Goal: Task Accomplishment & Management: Complete application form

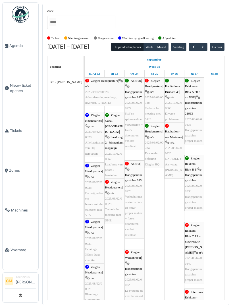
click at [196, 46] on span "button" at bounding box center [194, 47] width 5 height 5
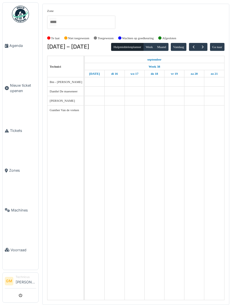
click at [196, 45] on span "button" at bounding box center [194, 47] width 5 height 5
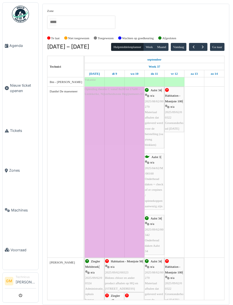
click at [196, 46] on span "button" at bounding box center [194, 47] width 5 height 5
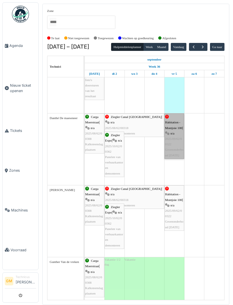
click at [176, 149] on link "Habitation - Montjoie 100 | n/a 2025/09/62/00322 Groenonderhoud september 2025" at bounding box center [175, 137] width 20 height 46
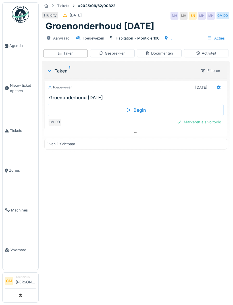
click at [218, 88] on icon at bounding box center [219, 88] width 4 height 4
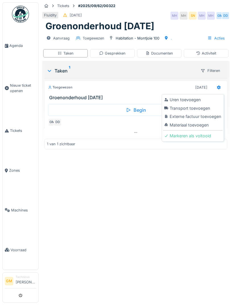
click at [192, 99] on div "Uren toevoegen" at bounding box center [192, 100] width 59 height 9
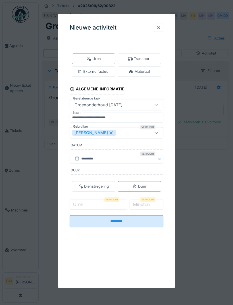
click at [128, 132] on div "[PERSON_NAME]" at bounding box center [109, 133] width 75 height 6
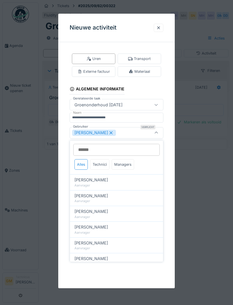
click at [106, 164] on div "Technici" at bounding box center [99, 164] width 19 height 11
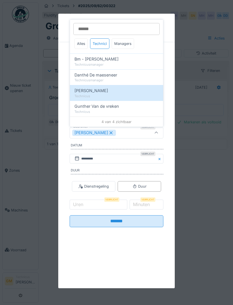
click at [117, 77] on span "Danthé De maeseneer" at bounding box center [96, 75] width 43 height 6
type input "*********"
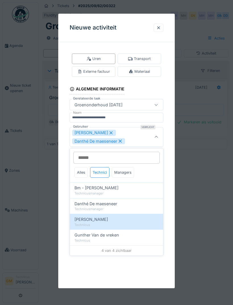
click at [158, 137] on icon at bounding box center [156, 137] width 5 height 4
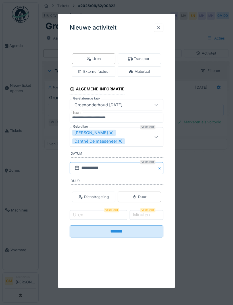
click at [139, 168] on input "**********" at bounding box center [117, 168] width 94 height 12
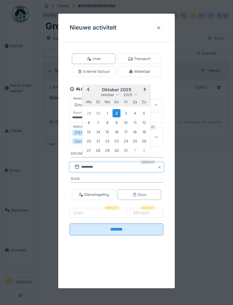
click at [90, 92] on button "Previous Month" at bounding box center [87, 89] width 9 height 9
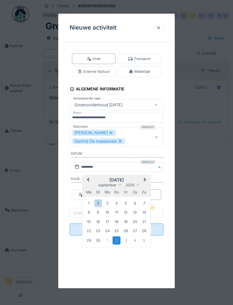
click at [126, 205] on div "5" at bounding box center [126, 203] width 8 height 8
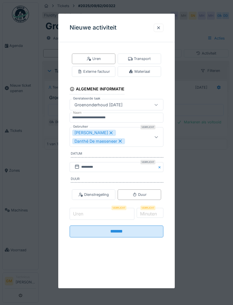
click at [106, 213] on input "Uren" at bounding box center [102, 214] width 65 height 12
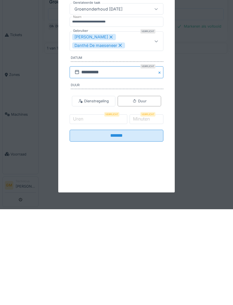
click at [108, 162] on input "**********" at bounding box center [117, 168] width 94 height 12
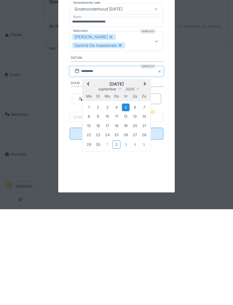
click at [117, 199] on div "4" at bounding box center [117, 203] width 8 height 8
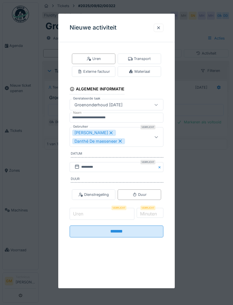
click at [107, 216] on input "Uren" at bounding box center [102, 214] width 65 height 12
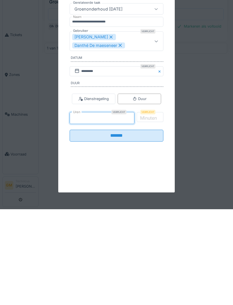
type input "*"
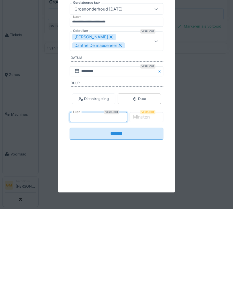
click at [132, 224] on input "*******" at bounding box center [117, 230] width 94 height 12
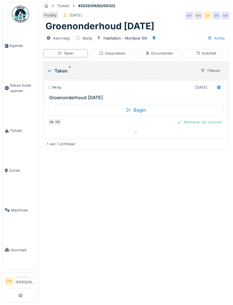
click at [219, 88] on icon at bounding box center [219, 88] width 4 height 4
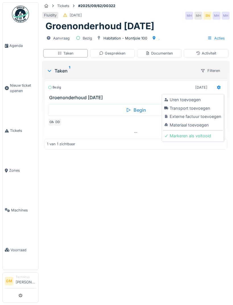
click at [189, 99] on div "Uren toevoegen" at bounding box center [192, 100] width 59 height 9
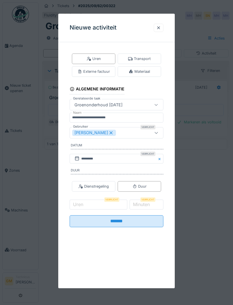
click at [128, 133] on div "[PERSON_NAME]" at bounding box center [109, 133] width 75 height 6
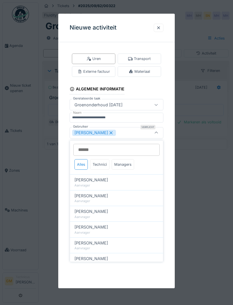
click at [108, 163] on div "Technici" at bounding box center [99, 164] width 19 height 11
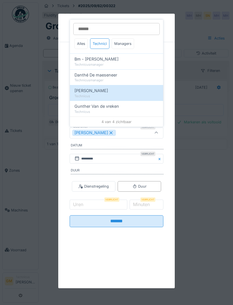
click at [135, 78] on div "Technicusmanager" at bounding box center [117, 80] width 84 height 5
type input "*********"
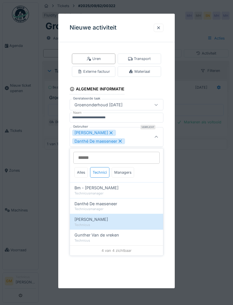
click at [162, 139] on div at bounding box center [157, 136] width 14 height 19
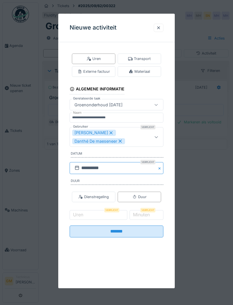
click at [111, 169] on input "**********" at bounding box center [117, 168] width 94 height 12
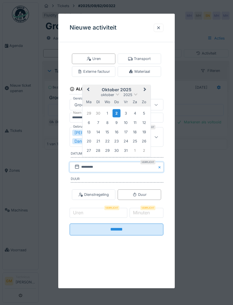
click at [89, 88] on button "Previous Month" at bounding box center [87, 89] width 9 height 9
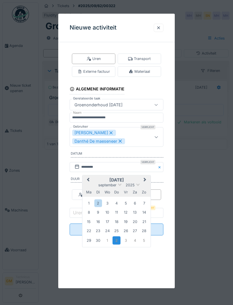
click at [128, 213] on div "12" at bounding box center [126, 213] width 8 height 8
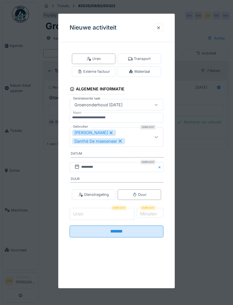
click at [115, 216] on input "Uren" at bounding box center [102, 214] width 65 height 12
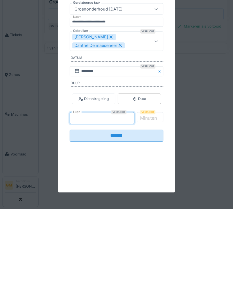
type input "*"
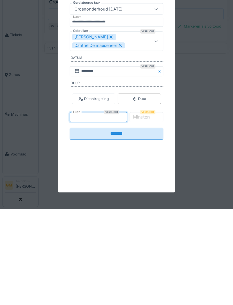
click at [124, 224] on input "*******" at bounding box center [117, 230] width 94 height 12
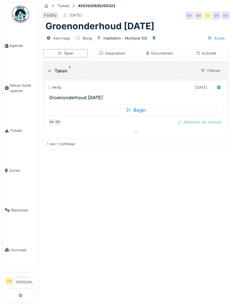
click at [222, 87] on div at bounding box center [219, 87] width 10 height 8
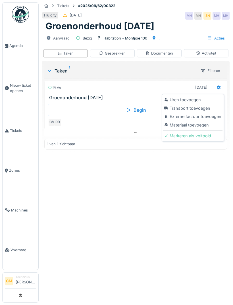
click at [190, 97] on div "Uren toevoegen" at bounding box center [192, 100] width 59 height 9
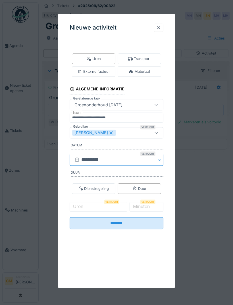
click at [113, 163] on input "**********" at bounding box center [117, 160] width 94 height 12
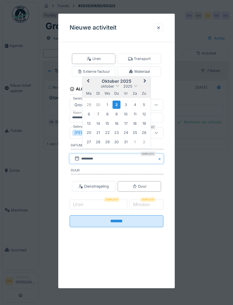
click at [88, 81] on span "Previous Month" at bounding box center [88, 81] width 0 height 7
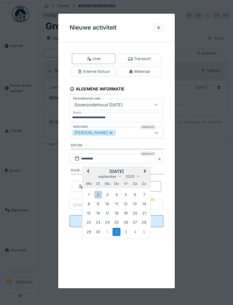
click at [128, 214] on div "19" at bounding box center [126, 213] width 8 height 8
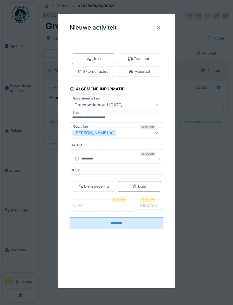
click at [114, 204] on input "Uren" at bounding box center [102, 206] width 65 height 12
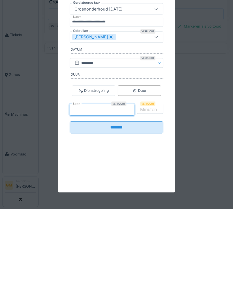
type input "*"
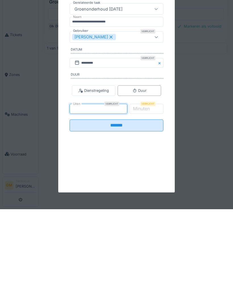
click at [127, 215] on input "*******" at bounding box center [117, 221] width 94 height 12
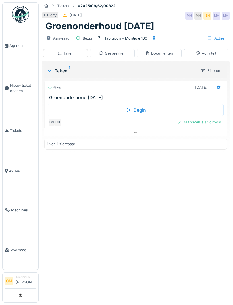
click at [219, 89] on div at bounding box center [219, 87] width 5 height 5
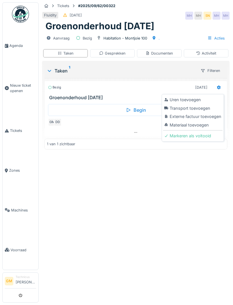
click at [190, 98] on div "Uren toevoegen" at bounding box center [192, 100] width 59 height 9
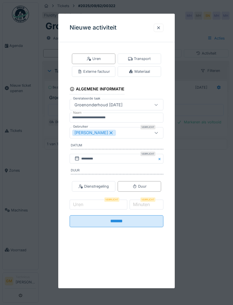
click at [126, 131] on div "[PERSON_NAME]" at bounding box center [109, 133] width 75 height 6
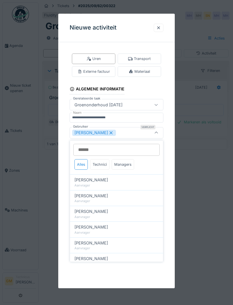
click at [106, 161] on div "Technici" at bounding box center [99, 164] width 19 height 11
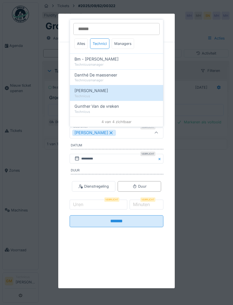
click at [120, 75] on div "Danthé De maeseneer" at bounding box center [117, 75] width 84 height 6
type input "*********"
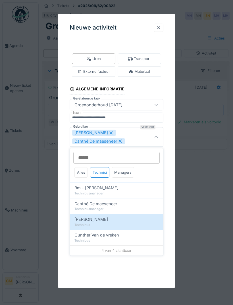
click at [159, 137] on icon at bounding box center [156, 137] width 5 height 4
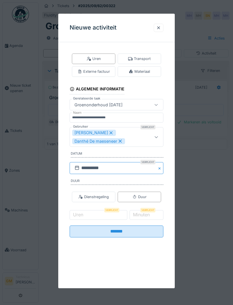
click at [115, 166] on input "**********" at bounding box center [117, 168] width 94 height 12
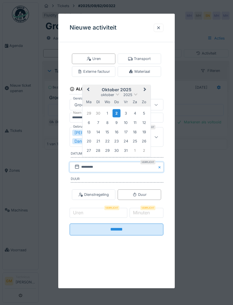
click at [92, 88] on button "Previous Month" at bounding box center [87, 89] width 9 height 9
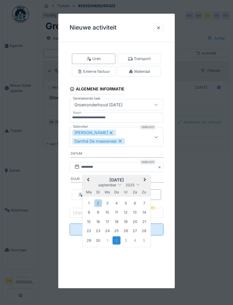
click at [127, 232] on div "26" at bounding box center [126, 231] width 8 height 8
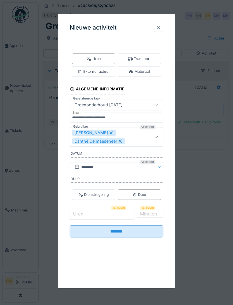
click at [117, 214] on input "Uren" at bounding box center [102, 214] width 65 height 12
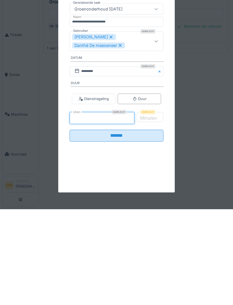
type input "***"
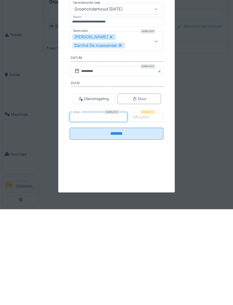
click at [153, 224] on input "*******" at bounding box center [117, 230] width 94 height 12
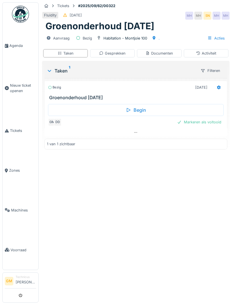
click at [215, 121] on div "Markeren als voltooid" at bounding box center [199, 122] width 49 height 8
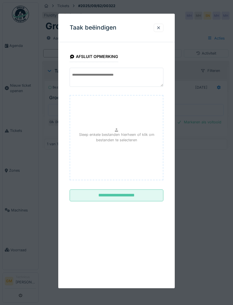
click at [136, 192] on input "**********" at bounding box center [117, 196] width 94 height 12
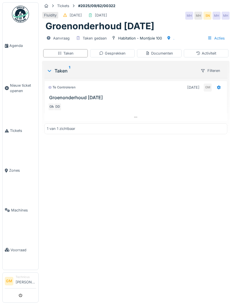
click at [15, 45] on span "Agenda" at bounding box center [22, 45] width 27 height 5
click at [15, 47] on span "Agenda" at bounding box center [22, 45] width 27 height 5
click at [20, 46] on span "Agenda" at bounding box center [22, 45] width 27 height 5
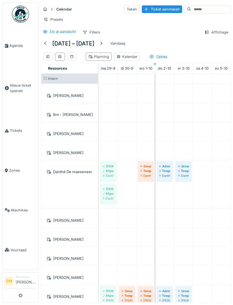
click at [129, 57] on div "Kalender" at bounding box center [127, 56] width 21 height 5
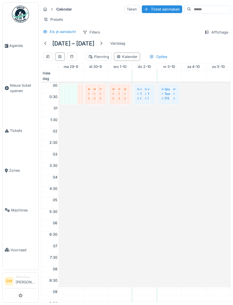
scroll to position [137, 0]
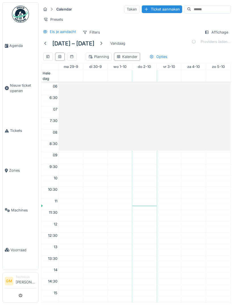
click at [102, 56] on div "Planning" at bounding box center [98, 56] width 21 height 5
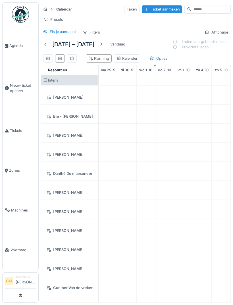
click at [50, 58] on div at bounding box center [48, 58] width 10 height 8
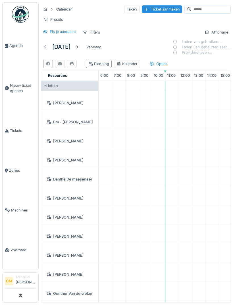
scroll to position [0, 81]
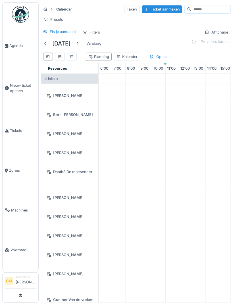
click at [22, 48] on span "Agenda" at bounding box center [22, 45] width 27 height 5
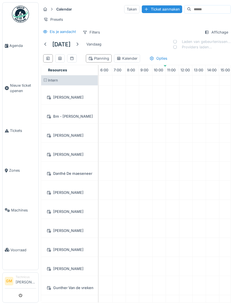
scroll to position [0, 81]
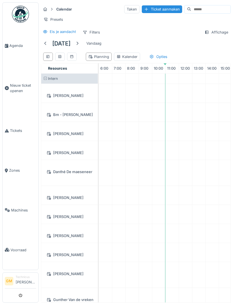
click at [81, 173] on div "Danthé De maeseneer" at bounding box center [70, 171] width 50 height 7
click at [61, 57] on icon at bounding box center [60, 57] width 5 height 4
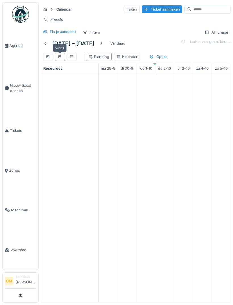
scroll to position [0, 0]
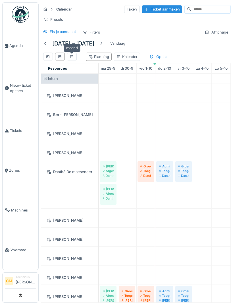
click at [74, 55] on icon at bounding box center [72, 57] width 5 height 4
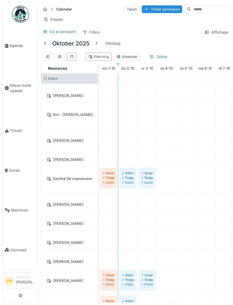
click at [103, 57] on div "Planning" at bounding box center [98, 56] width 21 height 5
click at [104, 54] on div "Planning" at bounding box center [98, 56] width 21 height 5
click at [101, 55] on div "Planning" at bounding box center [98, 56] width 21 height 5
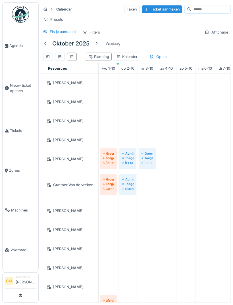
scroll to position [84, 0]
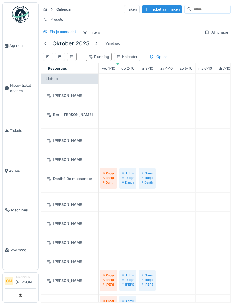
click at [18, 48] on span "Agenda" at bounding box center [22, 45] width 27 height 5
click at [47, 42] on div at bounding box center [45, 43] width 5 height 5
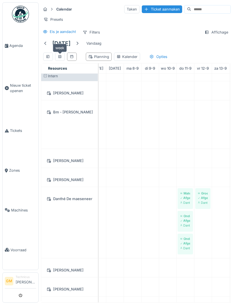
click at [61, 55] on icon at bounding box center [60, 57] width 5 height 4
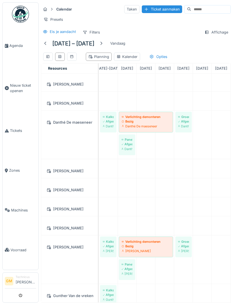
scroll to position [71, 0]
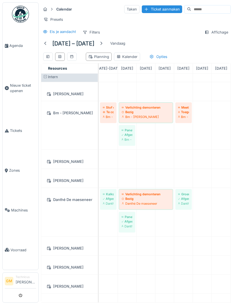
click at [101, 42] on div at bounding box center [101, 44] width 9 height 8
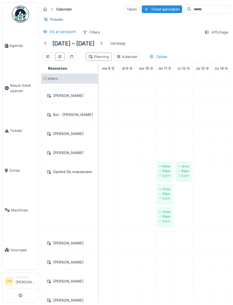
click at [158, 58] on div "Opties" at bounding box center [158, 57] width 23 height 8
click at [163, 41] on div "8 – 14 sep 2025 Vandaag Planning Kalender Opties" at bounding box center [136, 51] width 190 height 24
click at [93, 32] on div "Filters" at bounding box center [91, 32] width 22 height 8
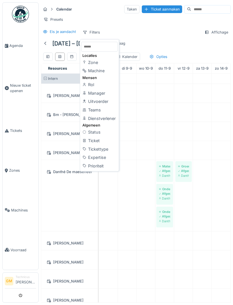
click at [99, 110] on div "Teams" at bounding box center [99, 110] width 36 height 9
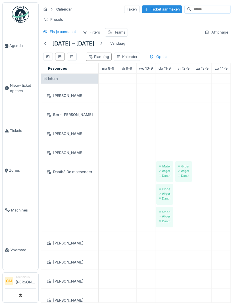
click at [121, 32] on div "Teams" at bounding box center [119, 32] width 11 height 5
click at [161, 58] on icon at bounding box center [159, 59] width 5 height 4
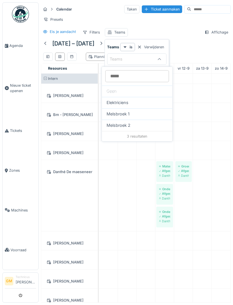
click at [124, 102] on span "Elektriciens" at bounding box center [118, 103] width 22 height 6
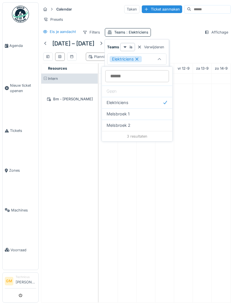
click at [133, 110] on div "Melsbroek 1" at bounding box center [137, 113] width 71 height 11
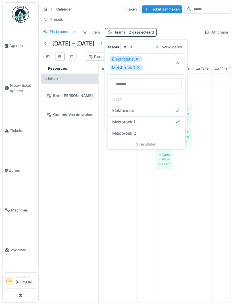
click at [147, 134] on div "Melsbroek 2" at bounding box center [146, 133] width 68 height 6
type input "*********"
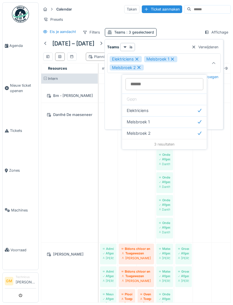
click at [218, 64] on div at bounding box center [214, 63] width 14 height 19
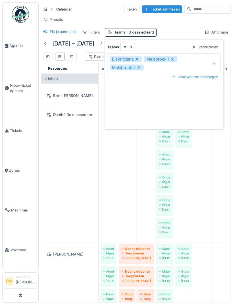
click at [210, 79] on div "Voorwaarde toevoegen" at bounding box center [196, 77] width 52 height 8
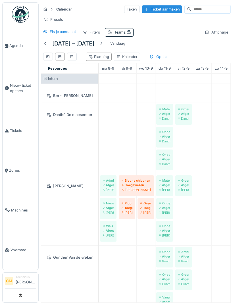
click at [194, 30] on div "Eis je aandacht Filters Teams : Affichage" at bounding box center [136, 32] width 190 height 8
click at [231, 19] on div "Presets" at bounding box center [136, 19] width 190 height 8
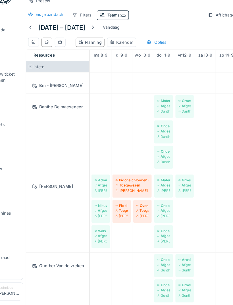
click at [212, 178] on td at bounding box center [221, 195] width 19 height 243
click at [193, 190] on td at bounding box center [202, 195] width 19 height 243
click at [193, 209] on td at bounding box center [202, 195] width 19 height 243
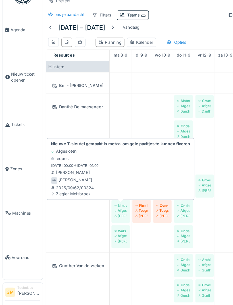
click at [122, 91] on td at bounding box center [127, 195] width 19 height 243
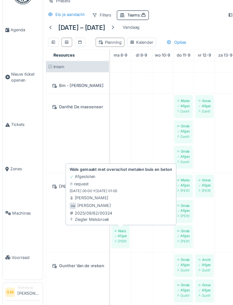
click at [70, 121] on div "Danthé De maeseneer" at bounding box center [69, 138] width 57 height 71
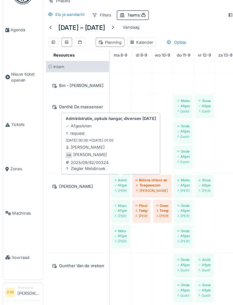
click at [34, 121] on link "Tickets" at bounding box center [21, 131] width 36 height 40
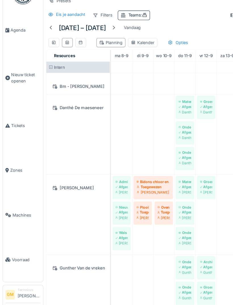
click at [206, 8] on div "Calendar Taken Ticket aanmaken Presets Eis je aandacht Filters Teams : Affichage" at bounding box center [136, 20] width 195 height 37
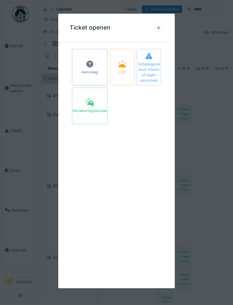
click at [191, 50] on div at bounding box center [116, 152] width 233 height 305
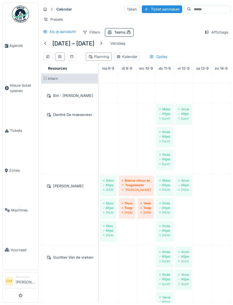
click at [100, 147] on td at bounding box center [108, 195] width 19 height 243
click at [99, 145] on td at bounding box center [108, 195] width 19 height 243
click at [101, 143] on td at bounding box center [108, 195] width 19 height 243
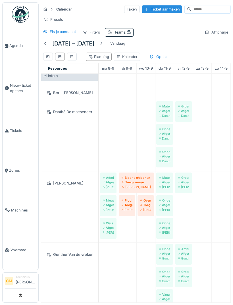
scroll to position [2, 0]
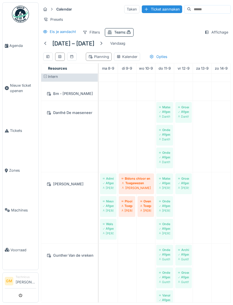
click at [101, 147] on td at bounding box center [108, 193] width 19 height 243
click at [101, 148] on td at bounding box center [108, 193] width 19 height 243
click at [101, 151] on td at bounding box center [108, 193] width 19 height 243
click at [46, 75] on span at bounding box center [46, 77] width 4 height 4
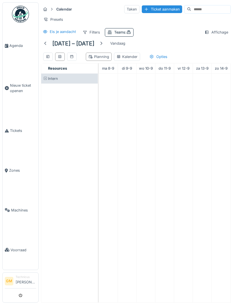
scroll to position [0, 0]
click at [53, 81] on div "Intern" at bounding box center [69, 79] width 57 height 10
click at [53, 78] on span "Intern" at bounding box center [53, 79] width 10 height 4
click at [46, 81] on span at bounding box center [46, 79] width 4 height 4
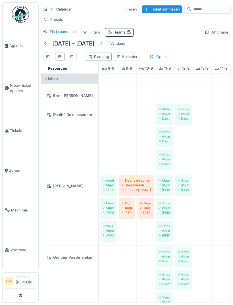
click at [50, 75] on div "Intern" at bounding box center [69, 79] width 57 height 10
click at [96, 153] on div "Danthé De maeseneer" at bounding box center [69, 138] width 57 height 71
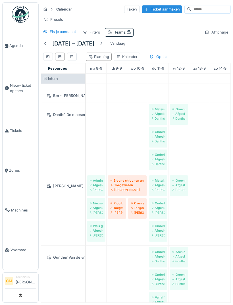
click at [86, 154] on td at bounding box center [96, 195] width 21 height 243
click at [88, 154] on td at bounding box center [96, 195] width 21 height 243
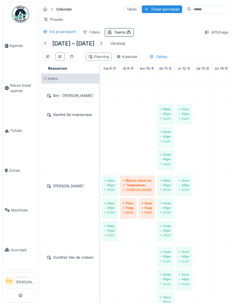
click at [97, 146] on div "Danthé De maeseneer" at bounding box center [70, 138] width 58 height 71
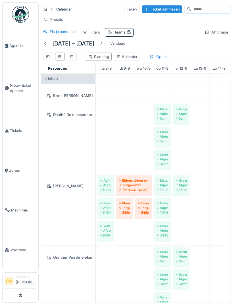
click at [97, 145] on td at bounding box center [105, 195] width 19 height 243
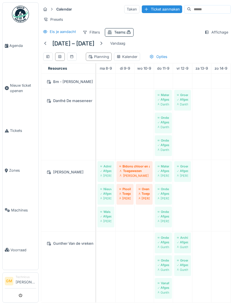
scroll to position [14, 0]
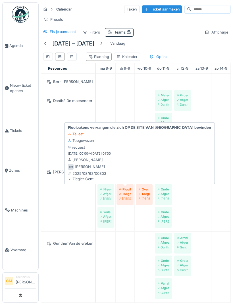
click at [150, 141] on div "Plooibakens vervangen die zich OP DE SITE VAN GENT bevinden Te laat Toegewezen …" at bounding box center [140, 153] width 146 height 59
click at [144, 146] on div "Plooibakens vervangen die zich OP DE SITE VAN GENT bevinden Te laat Toegewezen …" at bounding box center [140, 153] width 146 height 59
click at [142, 135] on div "Plooibakens vervangen die zich OP DE SITE VAN GENT bevinden Te laat Toegewezen …" at bounding box center [140, 153] width 146 height 59
click at [161, 126] on strong "Plooibakens vervangen die zich OP DE SITE VAN GENT bevinden" at bounding box center [139, 127] width 143 height 5
click at [128, 193] on link "Plooibakens vervangen die zich OP DE SITE VAN GENT bevinden Toegewezen Geert Ma…" at bounding box center [125, 194] width 17 height 21
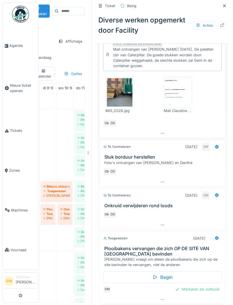
scroll to position [181, 0]
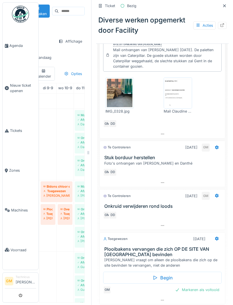
click at [215, 238] on icon at bounding box center [217, 239] width 4 height 4
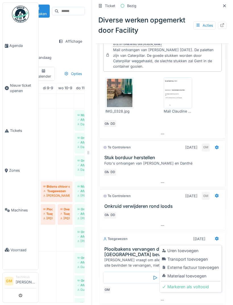
click at [192, 249] on div "Uren toevoegen" at bounding box center [190, 251] width 59 height 9
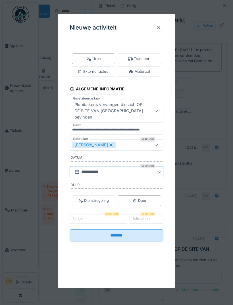
click at [126, 166] on input "**********" at bounding box center [117, 172] width 94 height 12
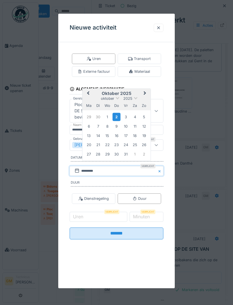
click at [91, 89] on button "Previous Month" at bounding box center [87, 93] width 9 height 9
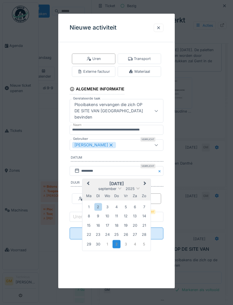
click at [102, 213] on div "9" at bounding box center [98, 217] width 8 height 8
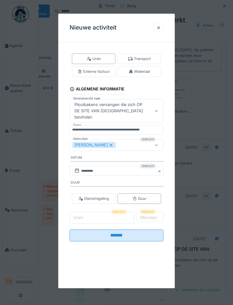
click at [114, 212] on input "Uren" at bounding box center [102, 218] width 65 height 12
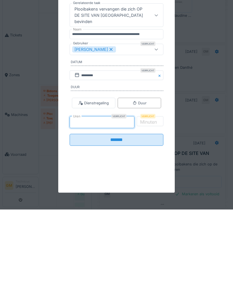
type input "*"
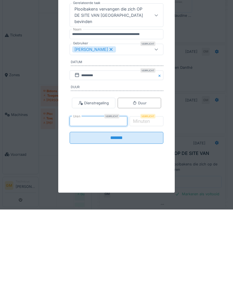
click at [151, 213] on label "Minuten" at bounding box center [141, 216] width 19 height 7
click at [157, 212] on input "*" at bounding box center [146, 218] width 35 height 12
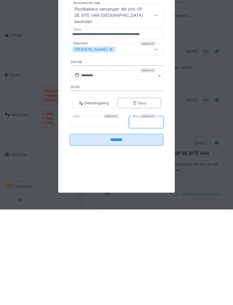
type input "**"
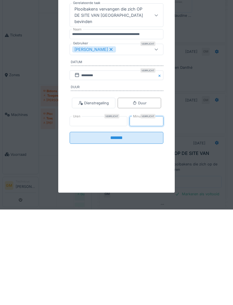
click at [145, 140] on fieldset "**********" at bounding box center [117, 145] width 94 height 197
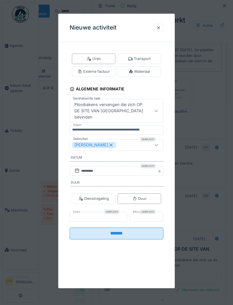
click at [147, 228] on input "*******" at bounding box center [117, 234] width 94 height 12
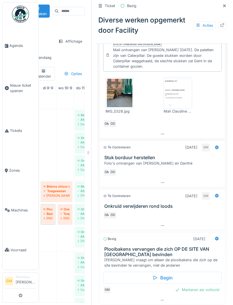
click at [215, 237] on icon at bounding box center [217, 239] width 5 height 4
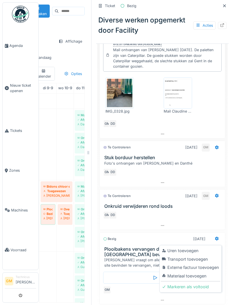
click at [200, 272] on div "Materiaal toevoegen" at bounding box center [190, 276] width 59 height 9
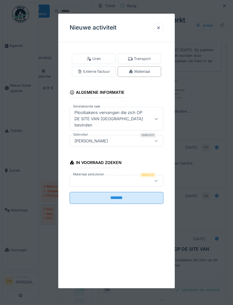
click at [107, 178] on div at bounding box center [109, 181] width 75 height 6
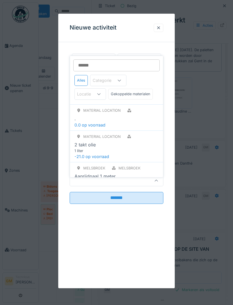
click at [131, 59] on input "Materiaal selecteren" at bounding box center [116, 65] width 87 height 12
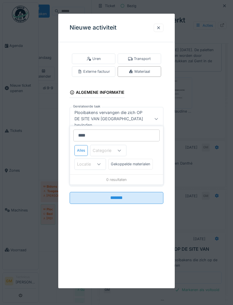
type input "*****"
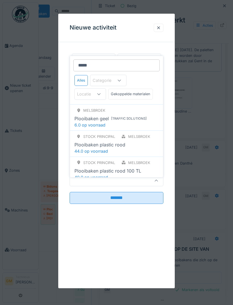
click at [135, 116] on div "[ Traffic Solutions ]" at bounding box center [129, 118] width 36 height 5
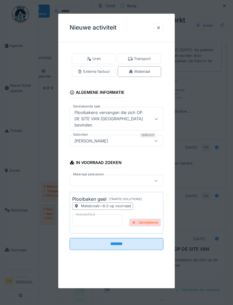
click at [106, 215] on input "*" at bounding box center [97, 221] width 51 height 12
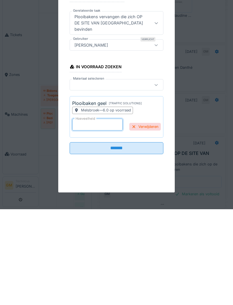
type input "*"
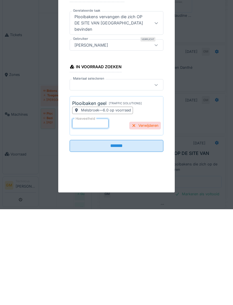
click at [134, 236] on input "*******" at bounding box center [117, 242] width 94 height 12
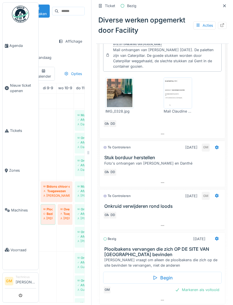
click at [206, 286] on div "Markeren als voltooid" at bounding box center [197, 290] width 49 height 8
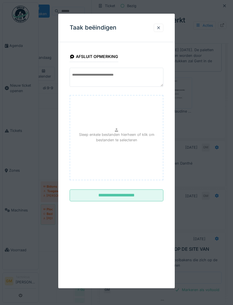
click at [137, 192] on input "**********" at bounding box center [117, 196] width 94 height 12
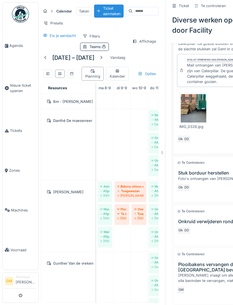
scroll to position [0, 0]
click at [162, 151] on icon at bounding box center [162, 152] width 1 height 3
click at [165, 141] on div "Ticket Te controleren Diverse werken opgemerkt door Facility Acties Foto's ontv…" at bounding box center [236, 152] width 142 height 305
click at [164, 151] on icon at bounding box center [162, 153] width 5 height 4
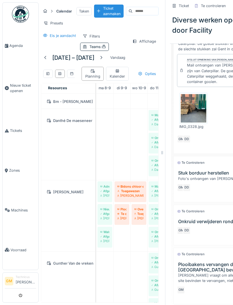
click at [162, 139] on div at bounding box center [163, 152] width 6 height 305
click at [16, 43] on link "Agenda" at bounding box center [21, 46] width 36 height 40
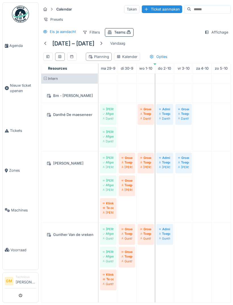
click at [48, 43] on div at bounding box center [45, 44] width 9 height 8
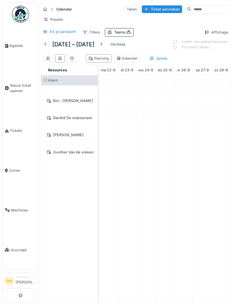
click at [48, 41] on div at bounding box center [45, 44] width 9 height 8
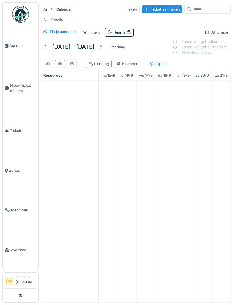
click at [48, 44] on div at bounding box center [45, 46] width 5 height 5
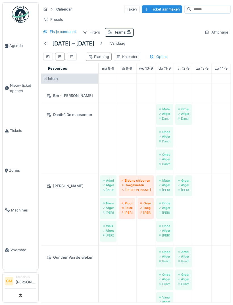
click at [143, 122] on td at bounding box center [146, 195] width 19 height 243
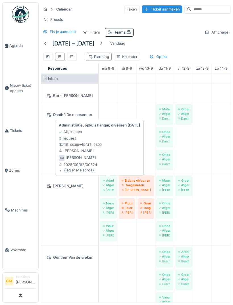
click at [140, 125] on strong "Administratie, opkuis hangar, diversen [DATE]" at bounding box center [99, 125] width 81 height 5
click at [87, 163] on div "2025/09/62/00324" at bounding box center [78, 164] width 38 height 5
click at [96, 162] on div "2025/09/62/00324" at bounding box center [78, 164] width 38 height 5
click at [91, 162] on div "2025/09/62/00324" at bounding box center [78, 164] width 38 height 5
click at [89, 162] on div "2025/09/62/00324" at bounding box center [78, 164] width 38 height 5
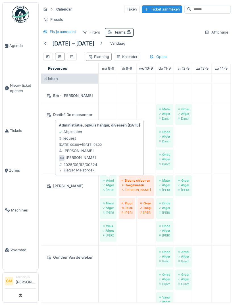
click at [149, 102] on td at bounding box center [146, 195] width 19 height 243
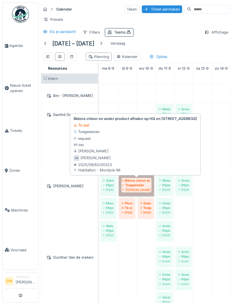
click at [139, 186] on link "Bidons chloor en ander product afhalen op HQ en [STREET_ADDRESS] Toegewezen [PE…" at bounding box center [136, 186] width 35 height 21
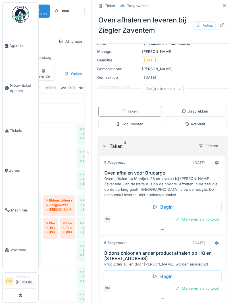
scroll to position [46, 0]
click at [218, 246] on icon at bounding box center [217, 244] width 5 height 4
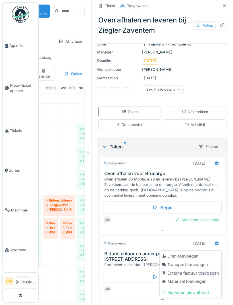
click at [192, 255] on div "Uren toevoegen" at bounding box center [190, 256] width 59 height 9
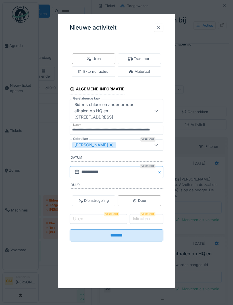
click at [113, 173] on input "**********" at bounding box center [117, 172] width 94 height 12
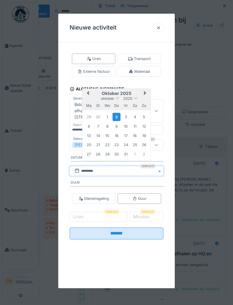
click at [91, 94] on button "Previous Month" at bounding box center [87, 93] width 9 height 9
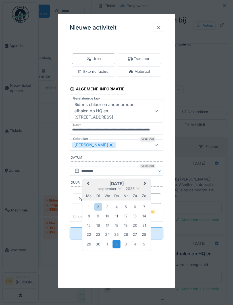
click at [101, 215] on div "9" at bounding box center [98, 217] width 8 height 8
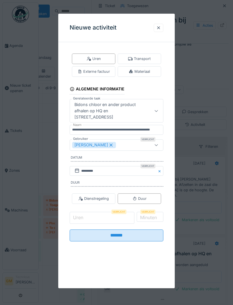
click at [121, 222] on div "Uren Verplicht" at bounding box center [102, 218] width 65 height 12
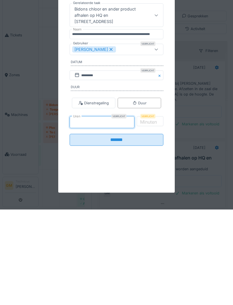
type input "*"
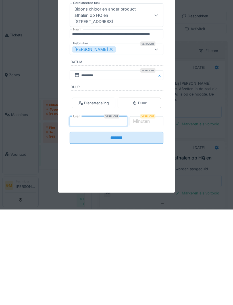
click at [136, 228] on input "*******" at bounding box center [117, 234] width 94 height 12
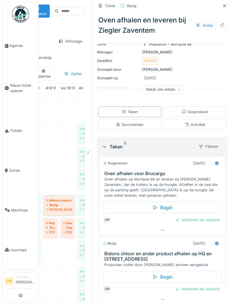
click at [207, 285] on div "Markeren als voltooid" at bounding box center [197, 289] width 49 height 8
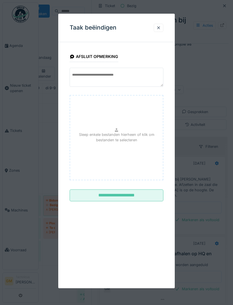
click at [137, 197] on input "**********" at bounding box center [117, 196] width 94 height 12
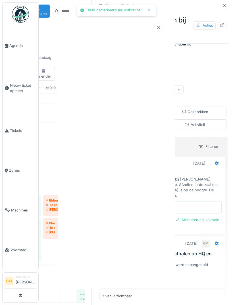
scroll to position [31, 0]
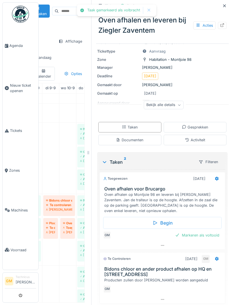
click at [218, 177] on icon at bounding box center [217, 179] width 4 height 4
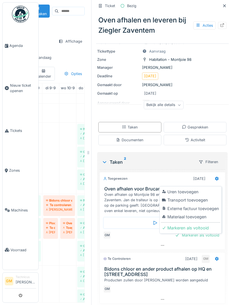
click at [196, 188] on div "Uren toevoegen" at bounding box center [190, 192] width 59 height 9
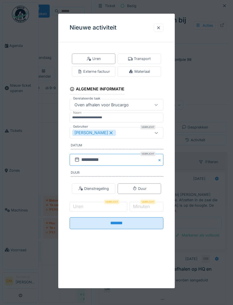
click at [118, 160] on input "**********" at bounding box center [117, 160] width 94 height 12
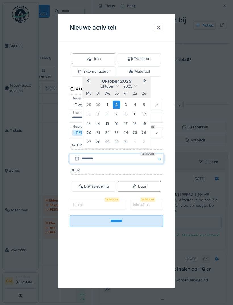
click at [88, 80] on button "Previous Month" at bounding box center [87, 81] width 9 height 9
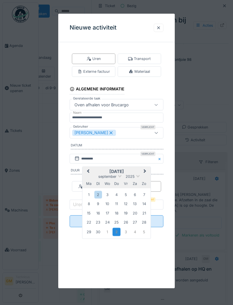
click at [110, 205] on div "10" at bounding box center [108, 204] width 8 height 8
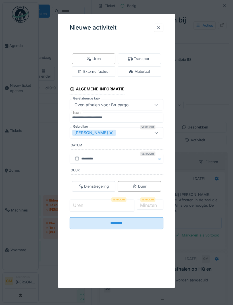
click at [106, 204] on input "Uren" at bounding box center [102, 206] width 65 height 12
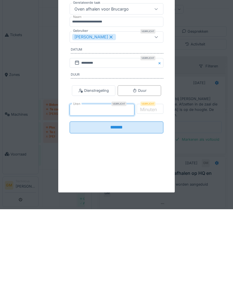
type input "*"
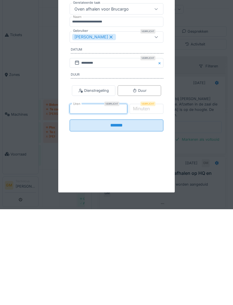
click at [116, 215] on input "*******" at bounding box center [117, 221] width 94 height 12
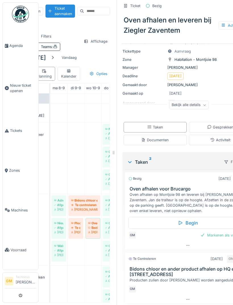
scroll to position [0, 47]
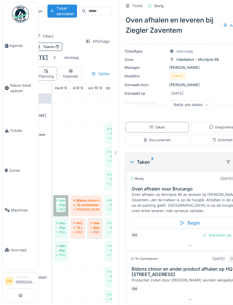
click at [64, 195] on link "Administratie, opkuis hangar, diversen september 2025 Afgesloten Geert Massaer" at bounding box center [60, 205] width 15 height 21
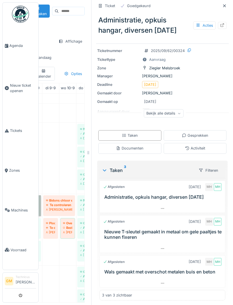
scroll to position [0, 74]
click at [188, 197] on h3 "Administratie, opkuis hangar, diversen [DATE]" at bounding box center [163, 197] width 119 height 5
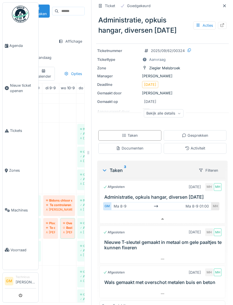
click at [206, 247] on h3 "Nieuwe T-sleutel gemaakt in metaal om gele paaltjes te kunnen fixeren" at bounding box center [163, 245] width 119 height 11
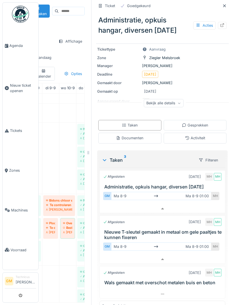
scroll to position [22, 0]
click at [202, 280] on h3 "Wals gemaakt met overschot metalen buis en beton" at bounding box center [163, 282] width 119 height 5
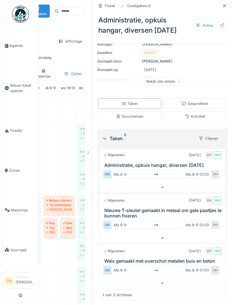
scroll to position [43, 0]
click at [204, 114] on div "Activiteit" at bounding box center [195, 116] width 20 height 5
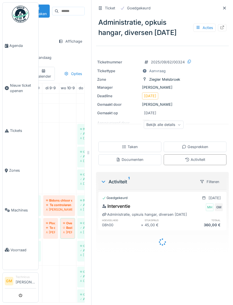
scroll to position [0, 0]
click at [120, 178] on div "Activiteit 1" at bounding box center [148, 181] width 94 height 7
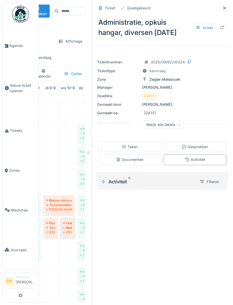
click at [125, 178] on div "Activiteit 1" at bounding box center [148, 181] width 94 height 7
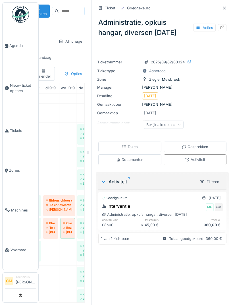
click at [172, 121] on div "Bekijk alle details" at bounding box center [164, 125] width 40 height 8
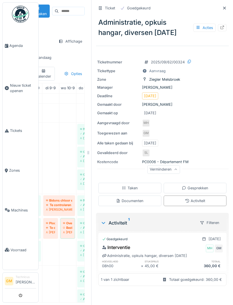
click at [174, 168] on icon at bounding box center [175, 169] width 3 height 3
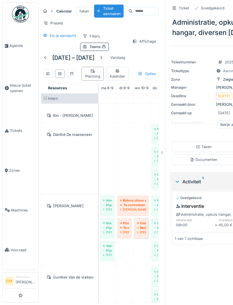
click at [164, 151] on icon at bounding box center [162, 153] width 5 height 4
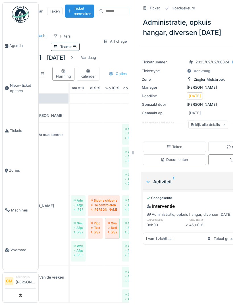
scroll to position [0, 28]
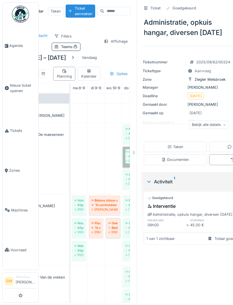
click at [129, 147] on link "Onderhoud daken + check of er crepines / spinnekoppen aanwezig zijn Afgesloten …" at bounding box center [130, 157] width 15 height 21
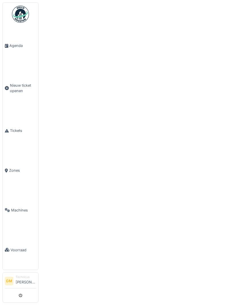
click at [12, 47] on span "Agenda" at bounding box center [22, 45] width 27 height 5
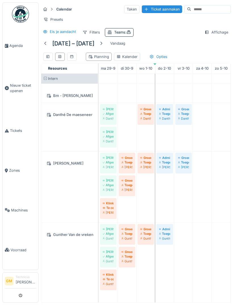
click at [46, 41] on div at bounding box center [45, 43] width 5 height 5
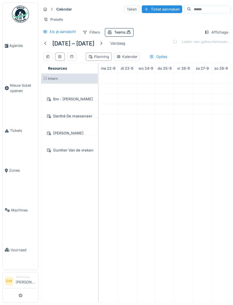
click at [49, 40] on div at bounding box center [45, 44] width 9 height 8
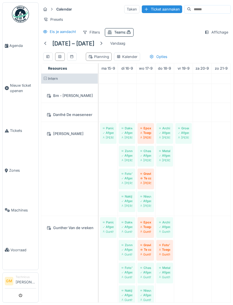
click at [47, 42] on div at bounding box center [45, 43] width 5 height 5
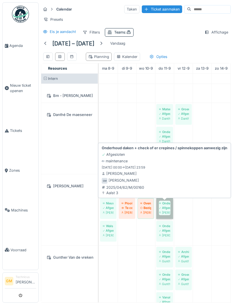
click at [168, 211] on link "Onderhoud daken + check of er crepines / spinnekoppen aanwezig zijn Afgesloten …" at bounding box center [165, 208] width 17 height 21
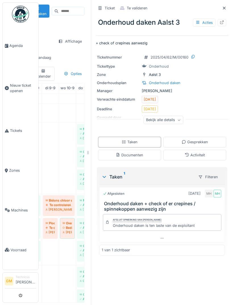
scroll to position [0, 74]
click at [200, 156] on div "Activiteit" at bounding box center [195, 155] width 20 height 5
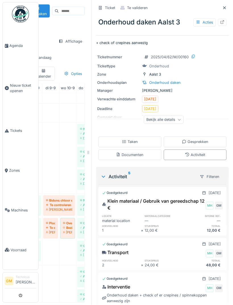
scroll to position [0, 0]
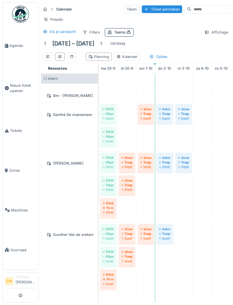
click at [47, 40] on div at bounding box center [45, 44] width 9 height 8
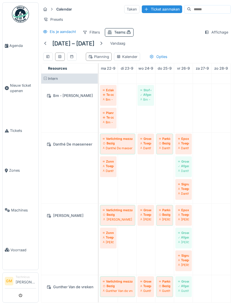
click at [46, 41] on div at bounding box center [45, 43] width 5 height 5
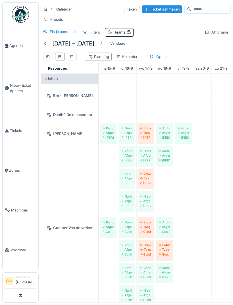
click at [49, 40] on div at bounding box center [45, 44] width 9 height 8
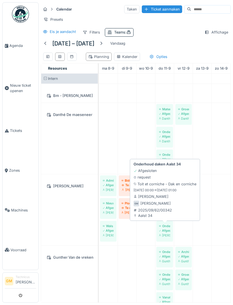
click at [169, 166] on strong "Onderhoud daken Aalst 34" at bounding box center [158, 164] width 48 height 5
click at [165, 227] on link "Onderhoud daken Aalst 34 Afgesloten Geert Massaer" at bounding box center [165, 231] width 17 height 21
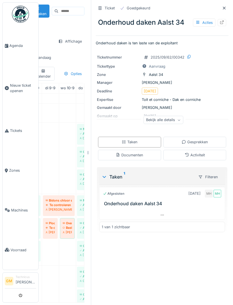
scroll to position [0, 74]
click at [176, 205] on div "Klik om uit te breiden" at bounding box center [163, 206] width 42 height 8
click at [162, 216] on icon at bounding box center [162, 215] width 3 height 1
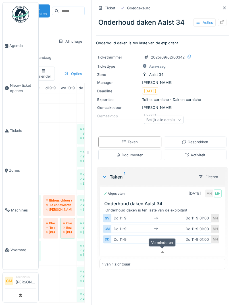
scroll to position [18, 0]
click at [164, 251] on icon at bounding box center [162, 253] width 5 height 4
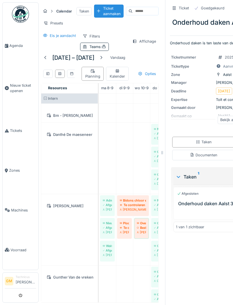
scroll to position [0, 0]
click at [166, 143] on div "Ticket Goedgekeurd Onderhoud daken Aalst 34 Acties Onderhoud daken is ten laste…" at bounding box center [236, 152] width 142 height 305
click at [163, 151] on icon at bounding box center [162, 153] width 5 height 4
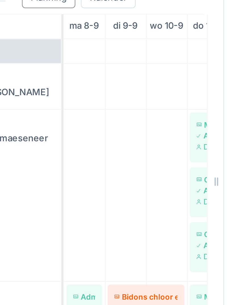
click at [162, 151] on icon at bounding box center [162, 152] width 1 height 3
click at [160, 151] on icon at bounding box center [162, 153] width 5 height 4
click at [162, 151] on icon at bounding box center [162, 152] width 1 height 3
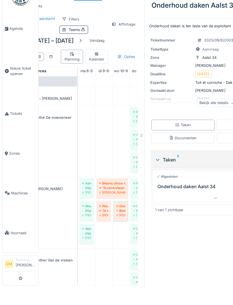
scroll to position [17, 0]
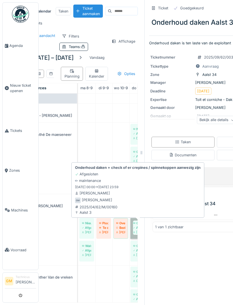
click at [135, 218] on link "Onderhoud daken + check of er crepines / spinnekoppen aanwezig zijn Afgesloten …" at bounding box center [138, 228] width 15 height 21
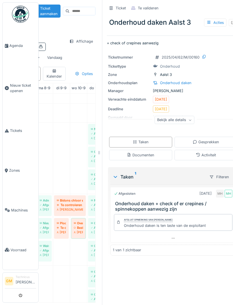
scroll to position [0, 64]
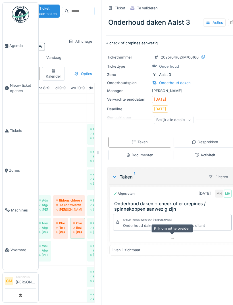
click at [178, 234] on div at bounding box center [172, 238] width 125 height 8
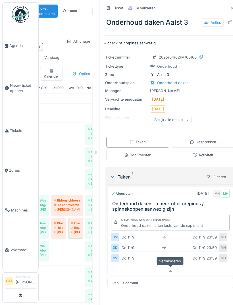
scroll to position [0, 66]
click at [209, 153] on div "Activiteit" at bounding box center [203, 155] width 20 height 5
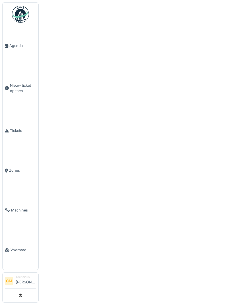
scroll to position [0, 0]
click at [171, 50] on div at bounding box center [116, 152] width 233 height 305
click at [15, 46] on span "Agenda" at bounding box center [22, 45] width 27 height 5
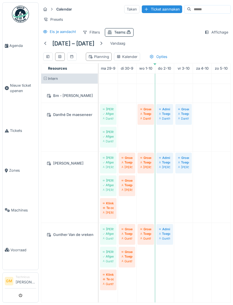
click at [48, 40] on div at bounding box center [45, 44] width 9 height 8
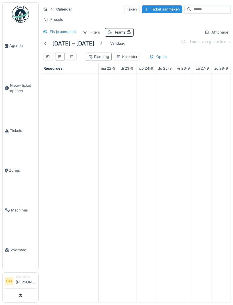
click at [49, 41] on div at bounding box center [45, 44] width 9 height 8
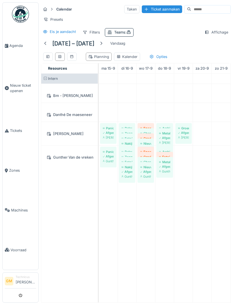
click at [44, 46] on div at bounding box center [45, 44] width 9 height 8
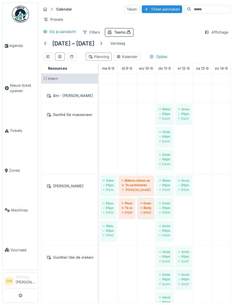
click at [105, 42] on div at bounding box center [101, 44] width 9 height 8
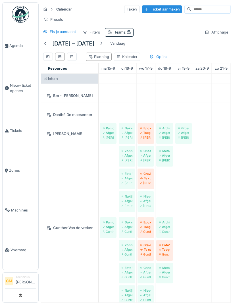
click at [106, 44] on div at bounding box center [101, 44] width 9 height 8
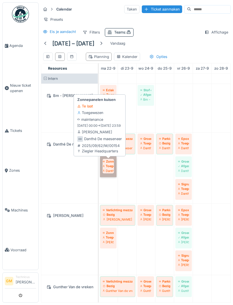
click at [110, 168] on link "Zonnepanelen kuisen Toegewezen Danthé De maeseneer" at bounding box center [108, 167] width 17 height 21
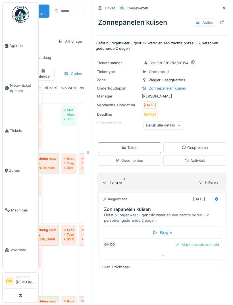
scroll to position [0, 74]
click at [218, 201] on icon at bounding box center [217, 199] width 4 height 4
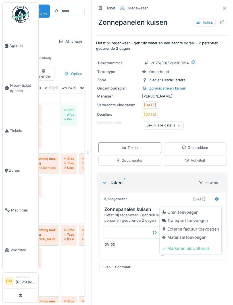
click at [193, 214] on div "Uren toevoegen" at bounding box center [190, 212] width 59 height 9
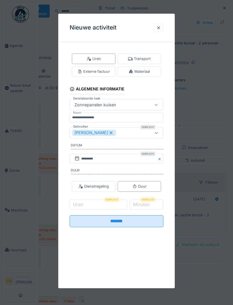
click at [128, 132] on div "[PERSON_NAME]" at bounding box center [109, 133] width 75 height 6
click at [103, 166] on div "Technici" at bounding box center [99, 164] width 19 height 11
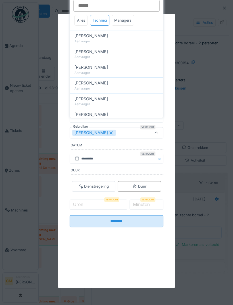
click at [103, 20] on div "Technici" at bounding box center [99, 20] width 19 height 11
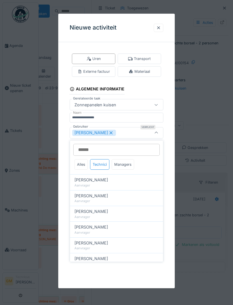
scroll to position [0, 0]
click at [125, 166] on div "Managers" at bounding box center [123, 164] width 22 height 11
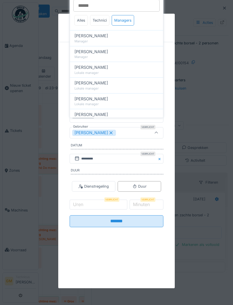
click at [102, 23] on div "Technici" at bounding box center [99, 20] width 19 height 11
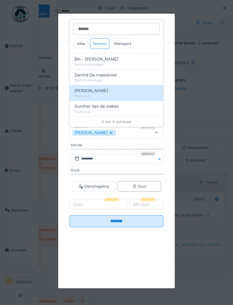
click at [117, 76] on span "Danthé De maeseneer" at bounding box center [96, 75] width 43 height 6
type input "*********"
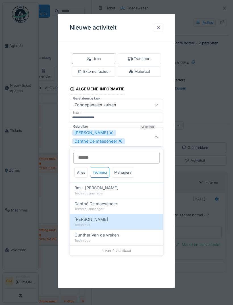
click at [160, 136] on div at bounding box center [157, 136] width 14 height 19
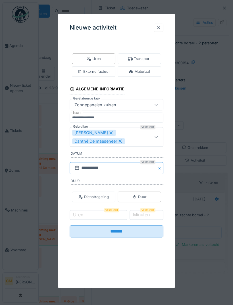
click at [118, 168] on input "**********" at bounding box center [117, 168] width 94 height 12
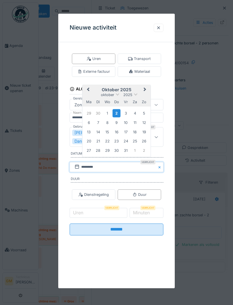
click at [91, 89] on button "Previous Month" at bounding box center [87, 89] width 9 height 9
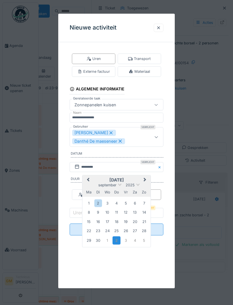
click at [90, 229] on div "22" at bounding box center [89, 231] width 8 height 8
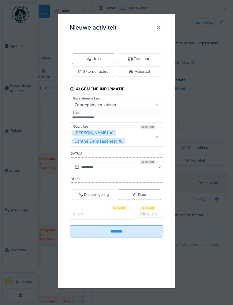
click at [110, 213] on input "Uren" at bounding box center [102, 214] width 65 height 12
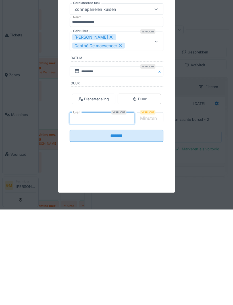
type input "*"
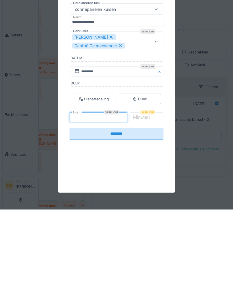
click at [142, 224] on input "*******" at bounding box center [117, 230] width 94 height 12
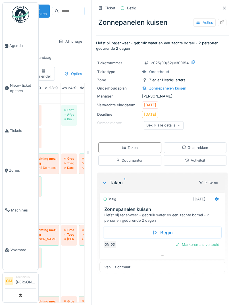
scroll to position [0, 0]
click at [219, 202] on div at bounding box center [217, 199] width 10 height 8
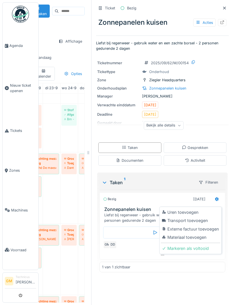
click at [192, 213] on div "Uren toevoegen" at bounding box center [190, 212] width 59 height 9
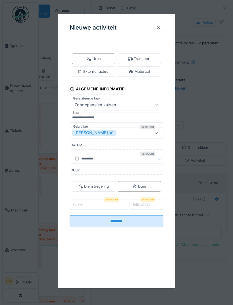
click at [122, 134] on div "[PERSON_NAME]" at bounding box center [109, 133] width 75 height 6
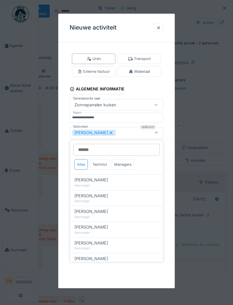
click at [103, 164] on div "Technici" at bounding box center [99, 164] width 19 height 11
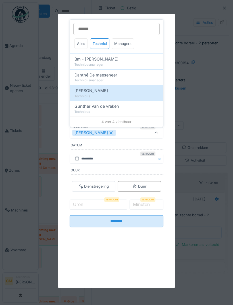
click at [118, 76] on div "Danthé De maeseneer" at bounding box center [117, 75] width 84 height 6
type input "*********"
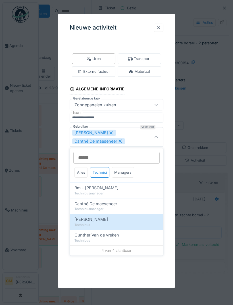
click at [157, 138] on icon at bounding box center [156, 137] width 5 height 4
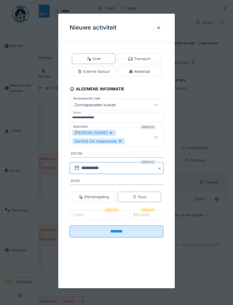
click at [123, 168] on input "**********" at bounding box center [117, 168] width 94 height 12
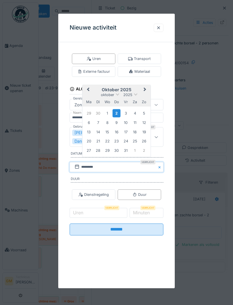
click at [90, 89] on button "Previous Month" at bounding box center [87, 89] width 9 height 9
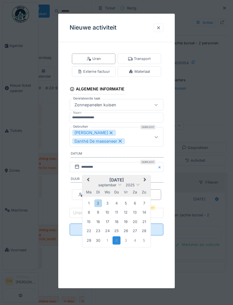
click at [100, 230] on div "23" at bounding box center [98, 231] width 8 height 8
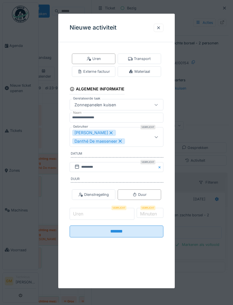
click at [109, 211] on input "Uren" at bounding box center [102, 214] width 65 height 12
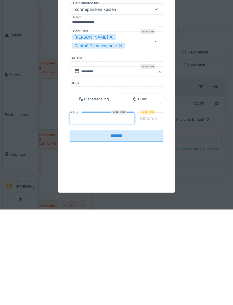
type input "*"
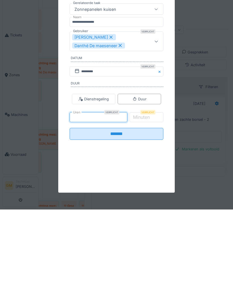
click at [133, 224] on input "*******" at bounding box center [117, 230] width 94 height 12
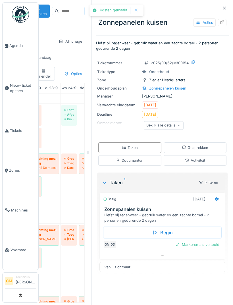
click at [205, 241] on div "Markeren als voltooid" at bounding box center [197, 245] width 49 height 8
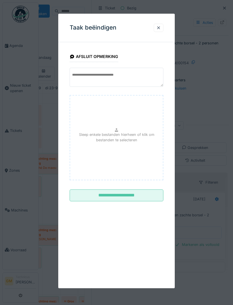
click at [159, 29] on div at bounding box center [159, 27] width 5 height 5
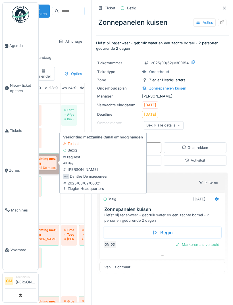
click at [51, 154] on link "Verlichting mezzanine Canal omhoog hangen Bezig Danthé De maeseneer" at bounding box center [42, 164] width 33 height 21
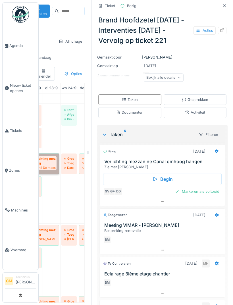
scroll to position [56, 0]
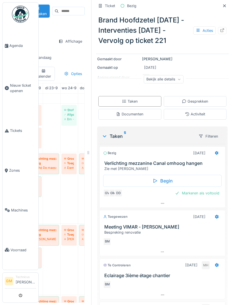
click at [217, 151] on icon at bounding box center [217, 153] width 5 height 4
click at [146, 151] on div "Bezig 23-9-2025 Verlichting mezzanine Canal omhoog hangen Zie met Bertrand" at bounding box center [163, 159] width 126 height 25
click at [209, 110] on div "Activiteit" at bounding box center [195, 114] width 63 height 11
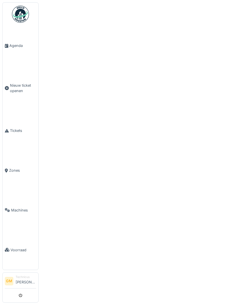
scroll to position [0, 0]
click at [16, 48] on span "Agenda" at bounding box center [22, 45] width 27 height 5
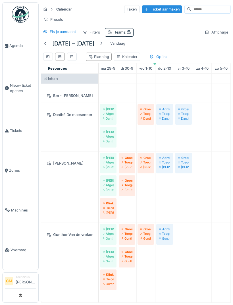
click at [46, 41] on div at bounding box center [45, 43] width 5 height 5
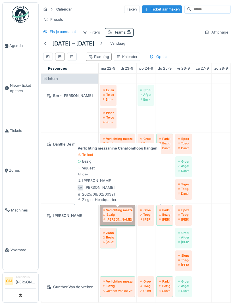
click at [129, 214] on link "Verlichting mezzanine Canal omhoog hangen Bezig [PERSON_NAME]" at bounding box center [117, 215] width 35 height 21
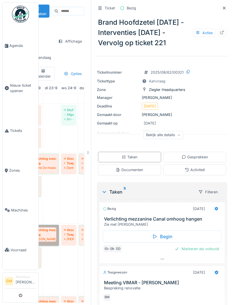
scroll to position [0, 74]
click at [217, 211] on icon at bounding box center [217, 209] width 5 height 4
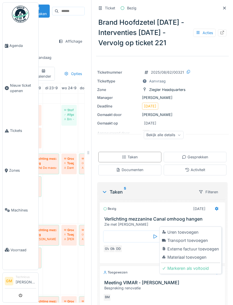
click at [195, 232] on div "Uren toevoegen" at bounding box center [190, 232] width 59 height 9
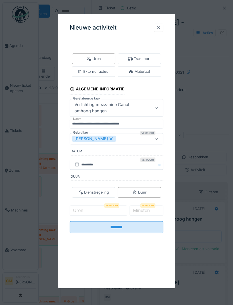
click at [122, 141] on div "[PERSON_NAME]" at bounding box center [109, 139] width 75 height 6
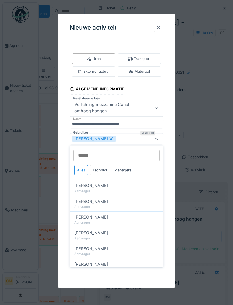
click at [105, 170] on div "Technici" at bounding box center [99, 170] width 19 height 11
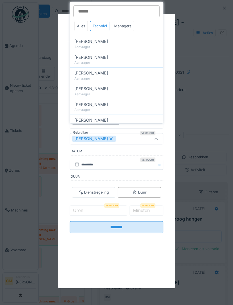
click at [101, 25] on div "Technici" at bounding box center [99, 26] width 19 height 11
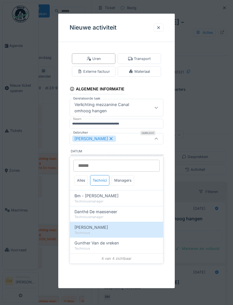
click at [124, 209] on div "Danthé De maeseneer" at bounding box center [117, 212] width 84 height 6
type input "*********"
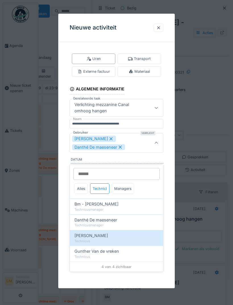
click at [157, 144] on icon at bounding box center [156, 143] width 5 height 4
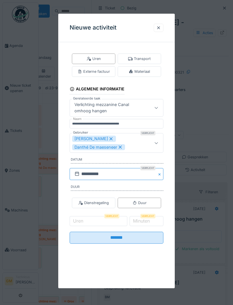
click at [116, 172] on input "**********" at bounding box center [117, 174] width 94 height 12
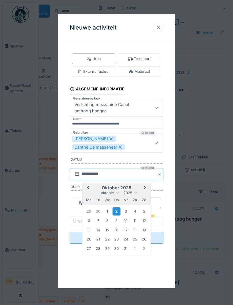
scroll to position [10, 0]
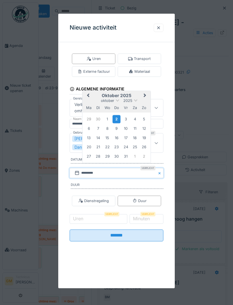
click at [90, 94] on button "Previous Month" at bounding box center [87, 96] width 9 height 9
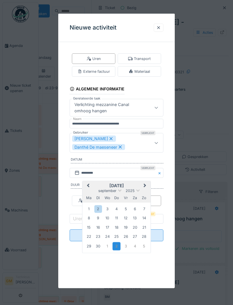
click at [100, 239] on div "23" at bounding box center [98, 237] width 8 height 8
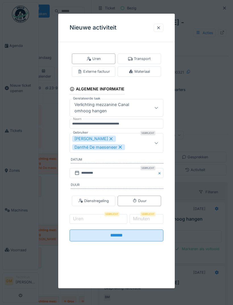
click at [105, 294] on div at bounding box center [116, 152] width 233 height 305
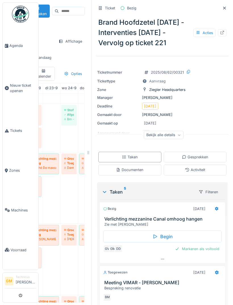
click at [216, 210] on icon at bounding box center [217, 209] width 4 height 4
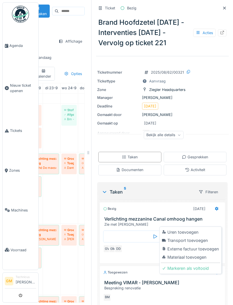
click at [190, 228] on div "Uren toevoegen" at bounding box center [190, 232] width 59 height 9
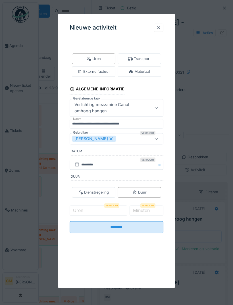
click at [122, 142] on div "[PERSON_NAME]" at bounding box center [117, 138] width 94 height 11
click at [105, 176] on div "Technici" at bounding box center [99, 181] width 19 height 11
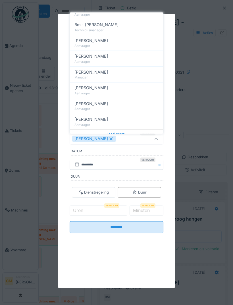
scroll to position [232, 0]
click at [122, 130] on div "Laad meer.." at bounding box center [116, 134] width 93 height 9
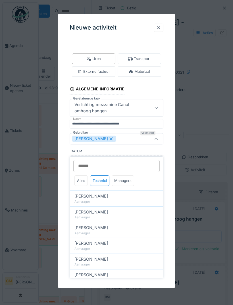
scroll to position [0, 0]
click at [105, 176] on div "Technici" at bounding box center [99, 181] width 19 height 11
click at [101, 176] on div "Technici" at bounding box center [99, 181] width 19 height 11
click at [103, 176] on div "Technici" at bounding box center [99, 181] width 19 height 11
click at [102, 176] on div "Technici" at bounding box center [99, 181] width 19 height 11
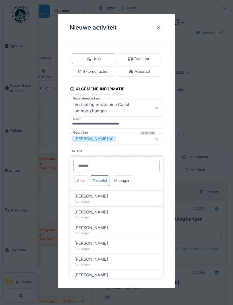
click at [102, 176] on div "Technici" at bounding box center [99, 181] width 19 height 11
click at [103, 176] on div "Technici" at bounding box center [99, 181] width 19 height 11
click at [86, 176] on div "Alles" at bounding box center [81, 181] width 13 height 11
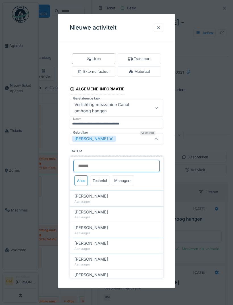
scroll to position [10, 0]
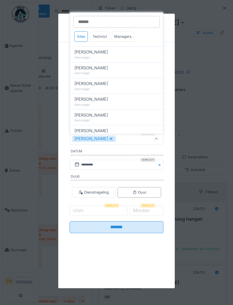
click at [103, 31] on div "Technici" at bounding box center [99, 36] width 19 height 11
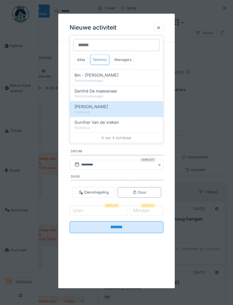
click at [122, 88] on div "Danthé De maeseneer" at bounding box center [117, 91] width 84 height 6
type input "*********"
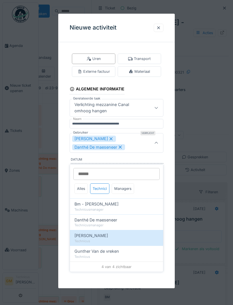
click at [160, 140] on div at bounding box center [157, 142] width 14 height 19
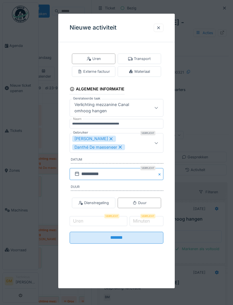
click at [115, 174] on input "**********" at bounding box center [117, 174] width 94 height 12
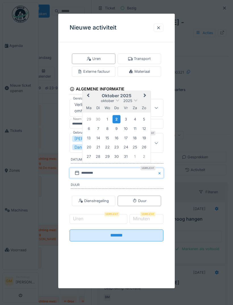
click at [91, 96] on button "Previous Month" at bounding box center [87, 96] width 9 height 9
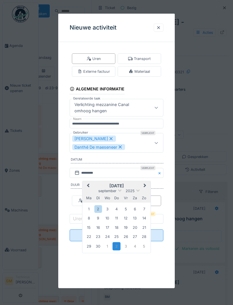
click at [100, 236] on div "23" at bounding box center [98, 237] width 8 height 8
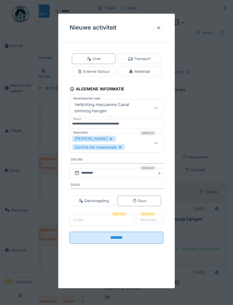
click at [107, 218] on input "Uren" at bounding box center [102, 220] width 65 height 12
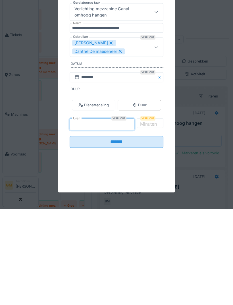
type input "*"
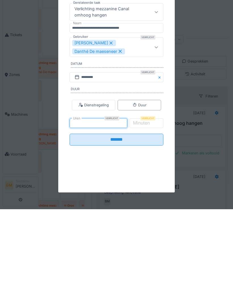
click at [141, 230] on input "*******" at bounding box center [117, 236] width 94 height 12
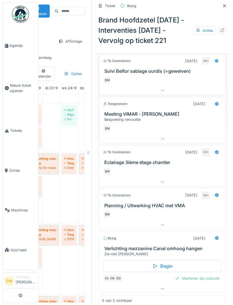
scroll to position [148, 0]
click at [203, 275] on div "Markeren als voltooid" at bounding box center [197, 279] width 49 height 8
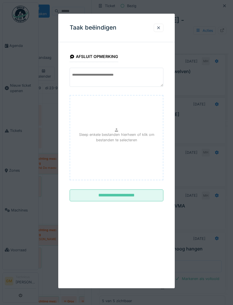
click at [141, 200] on input "**********" at bounding box center [117, 196] width 94 height 12
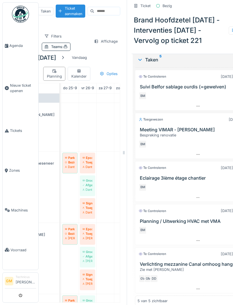
scroll to position [0, 0]
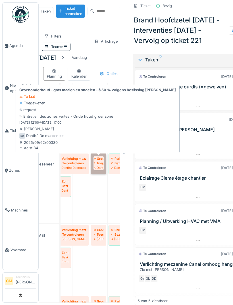
click at [100, 154] on link "Groenonderhoud - gras maaien en snoeien - à 50 % volgens beslissing Johan De Br…" at bounding box center [98, 164] width 15 height 21
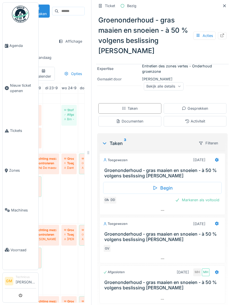
click at [217, 158] on icon at bounding box center [217, 160] width 4 height 4
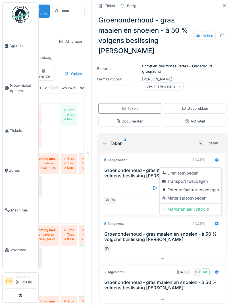
click at [197, 169] on div "Uren toevoegen" at bounding box center [190, 173] width 59 height 9
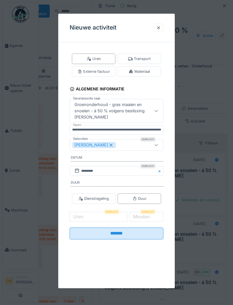
click at [135, 143] on div "[PERSON_NAME]" at bounding box center [109, 145] width 75 height 6
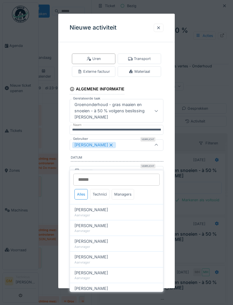
click at [102, 189] on div "Technici" at bounding box center [99, 194] width 19 height 11
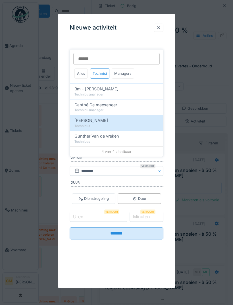
click at [114, 118] on div "[PERSON_NAME]" at bounding box center [117, 121] width 84 height 6
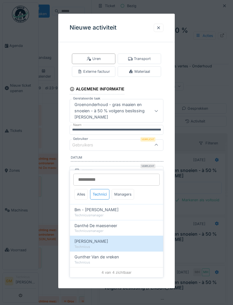
click at [108, 238] on div "[PERSON_NAME]" at bounding box center [117, 241] width 84 height 6
click at [110, 223] on span "Danthé De maeseneer" at bounding box center [96, 226] width 43 height 6
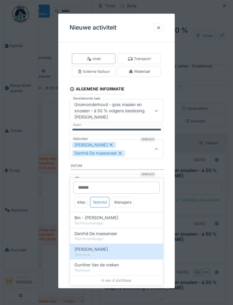
click at [98, 262] on span "Gunther Van de vreken" at bounding box center [97, 265] width 45 height 6
type input "**********"
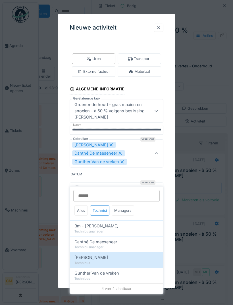
click at [157, 152] on icon at bounding box center [156, 154] width 5 height 4
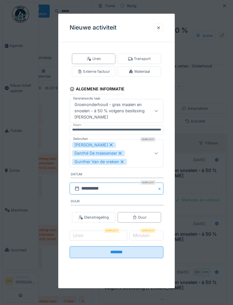
click at [119, 187] on input "**********" at bounding box center [117, 189] width 94 height 12
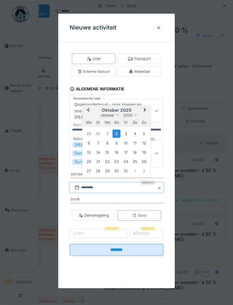
click at [85, 111] on button "Previous Month" at bounding box center [87, 110] width 9 height 9
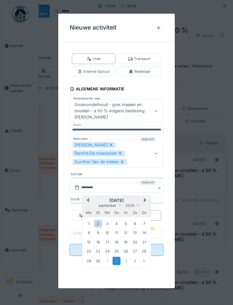
click at [110, 252] on div "24" at bounding box center [108, 252] width 8 height 8
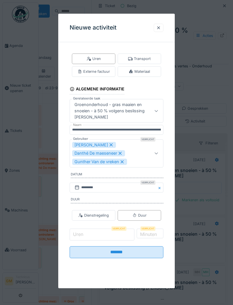
click at [116, 236] on div "Uren Verplicht" at bounding box center [102, 235] width 65 height 12
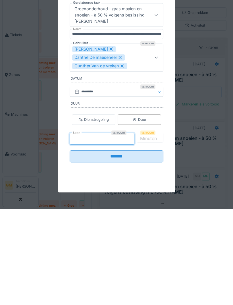
type input "*"
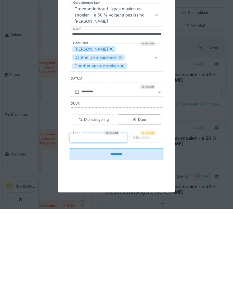
click at [149, 244] on input "*******" at bounding box center [117, 250] width 94 height 12
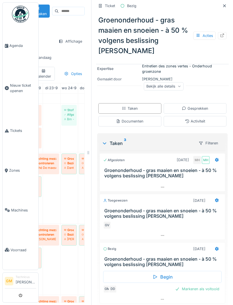
click at [207, 285] on div "Markeren als voltooid" at bounding box center [197, 289] width 49 height 8
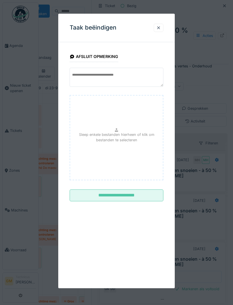
click at [153, 199] on input "**********" at bounding box center [117, 196] width 94 height 12
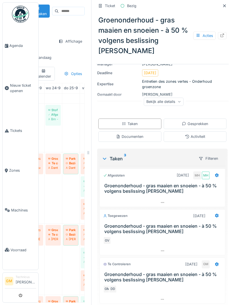
scroll to position [3, 0]
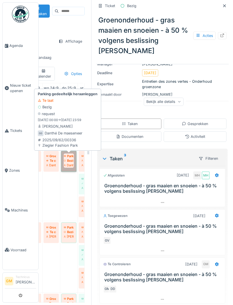
click at [70, 151] on link "Parking gedeeltelijk heraanleggen Bezig Danthé De maeseneer" at bounding box center [68, 161] width 15 height 21
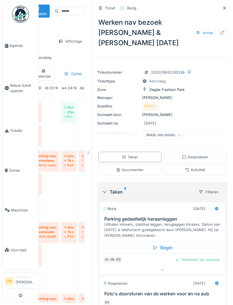
click at [218, 206] on div at bounding box center [217, 208] width 5 height 5
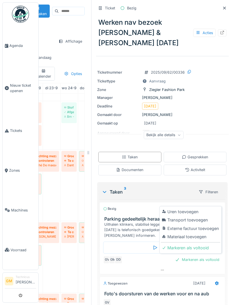
click at [201, 208] on div "Uren toevoegen" at bounding box center [190, 212] width 59 height 9
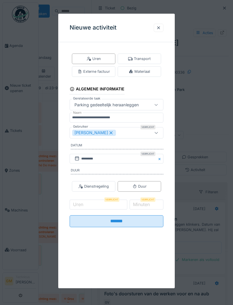
click at [122, 135] on div "[PERSON_NAME]" at bounding box center [109, 133] width 75 height 6
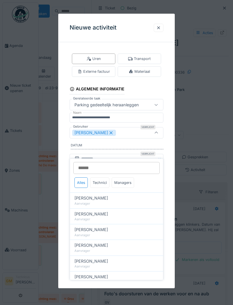
click at [106, 178] on div "Technici" at bounding box center [99, 183] width 19 height 11
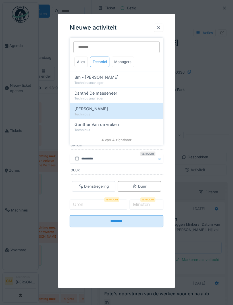
click at [124, 122] on div "Gunther Van de vreken" at bounding box center [117, 125] width 84 height 6
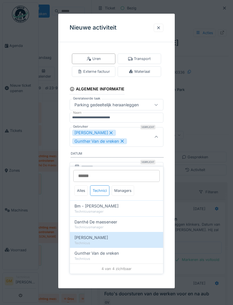
click at [111, 219] on span "Danthé De maeseneer" at bounding box center [96, 222] width 43 height 6
type input "**********"
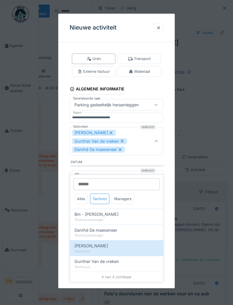
click at [158, 140] on icon at bounding box center [156, 142] width 5 height 4
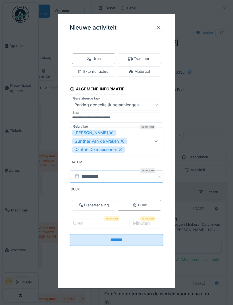
click at [120, 177] on input "**********" at bounding box center [117, 177] width 94 height 12
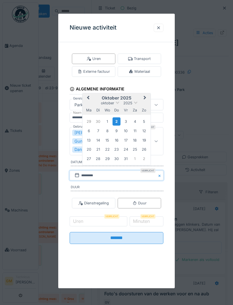
click at [90, 96] on button "Previous Month" at bounding box center [87, 98] width 9 height 9
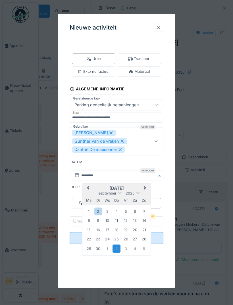
click at [118, 240] on div "25" at bounding box center [117, 239] width 8 height 8
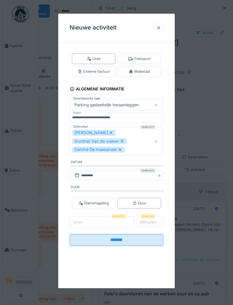
click at [115, 220] on input "Uren" at bounding box center [102, 223] width 65 height 12
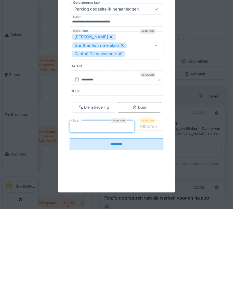
type input "*"
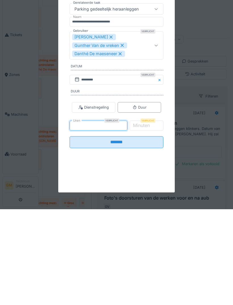
click at [139, 232] on input "*******" at bounding box center [117, 238] width 94 height 12
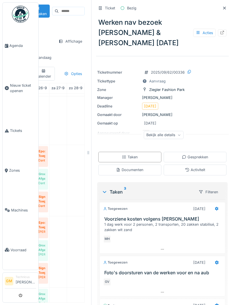
scroll to position [8, 0]
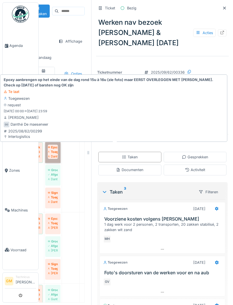
click at [57, 142] on link "Epoxy aanbrengen op het einde van de dag rond 15u à 16u (zie foto) maar EERST O…" at bounding box center [52, 152] width 15 height 21
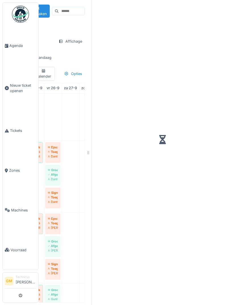
scroll to position [11, 0]
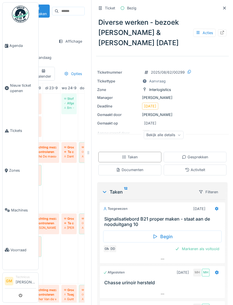
click at [210, 165] on div "Activiteit" at bounding box center [195, 170] width 63 height 11
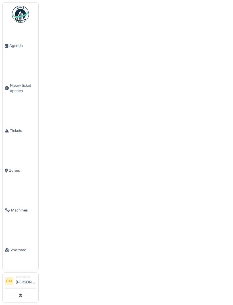
scroll to position [0, 0]
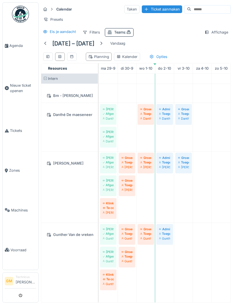
click at [49, 40] on div at bounding box center [45, 44] width 9 height 8
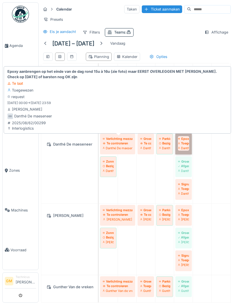
click at [183, 143] on link "Epoxy aanbrengen op het einde van de dag rond 15u à 16u (zie foto) maar EERST O…" at bounding box center [184, 144] width 17 height 21
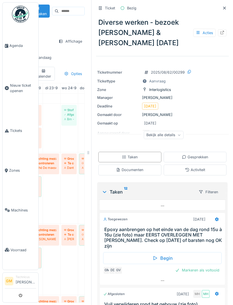
scroll to position [323, 0]
click at [218, 217] on icon at bounding box center [217, 219] width 4 height 4
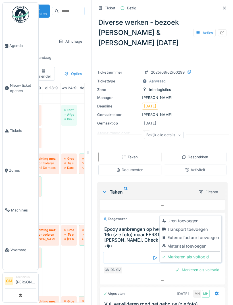
click at [195, 217] on div "Uren toevoegen" at bounding box center [190, 221] width 59 height 9
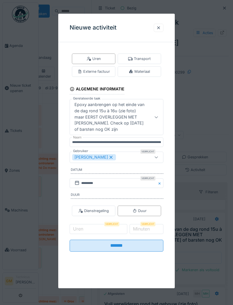
click at [130, 157] on div "[PERSON_NAME]" at bounding box center [109, 157] width 75 height 6
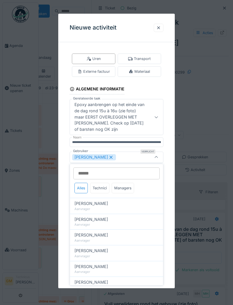
click at [105, 188] on div "Technici" at bounding box center [99, 188] width 19 height 11
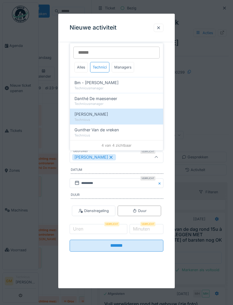
click at [127, 102] on div "Technicusmanager" at bounding box center [117, 104] width 84 height 5
type input "*********"
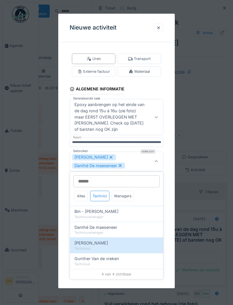
click at [157, 158] on div at bounding box center [157, 161] width 14 height 19
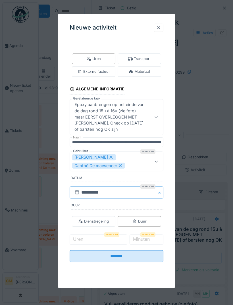
click at [109, 190] on input "**********" at bounding box center [117, 193] width 94 height 12
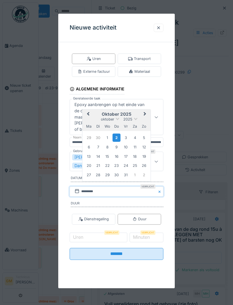
click at [88, 113] on span "Previous Month" at bounding box center [88, 114] width 0 height 7
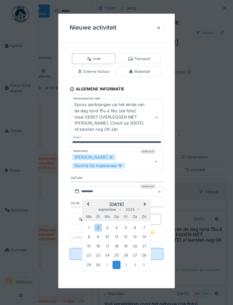
click at [127, 254] on div "26" at bounding box center [126, 256] width 8 height 8
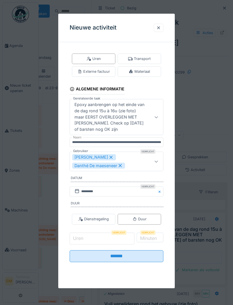
click at [108, 236] on input "Uren" at bounding box center [102, 239] width 65 height 12
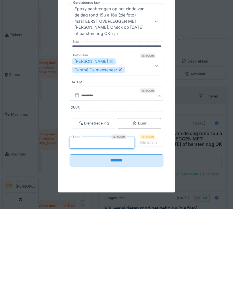
type input "*"
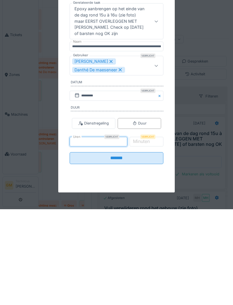
click at [151, 234] on label "Minuten" at bounding box center [141, 237] width 19 height 7
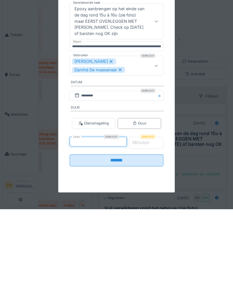
click at [155, 233] on input "*" at bounding box center [146, 239] width 35 height 12
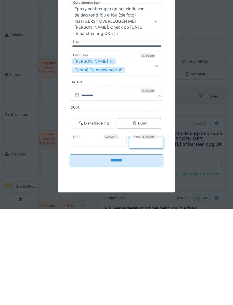
type input "**"
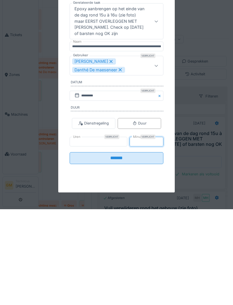
click at [140, 248] on input "*******" at bounding box center [117, 254] width 94 height 12
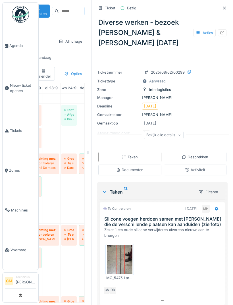
scroll to position [0, 0]
click at [119, 189] on div "Taken 12" at bounding box center [148, 192] width 92 height 7
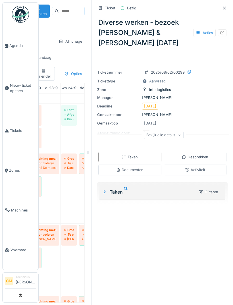
click at [118, 185] on div "Taken 12 Filteren" at bounding box center [163, 192] width 126 height 15
click at [119, 189] on div "Taken 12" at bounding box center [148, 192] width 92 height 7
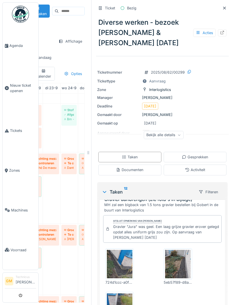
scroll to position [715, 0]
click at [84, 154] on link "Parking gedeeltelijk heraanleggen Bezig Danthé De maeseneer" at bounding box center [86, 164] width 15 height 21
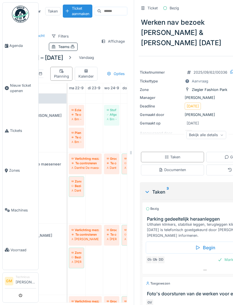
scroll to position [0, 29]
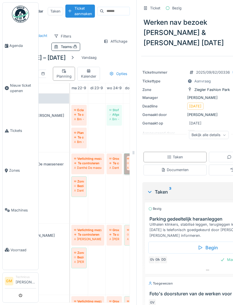
click at [129, 154] on link "Parking gedeeltelijk heraanleggen Bezig Danthé De maeseneer" at bounding box center [131, 164] width 15 height 21
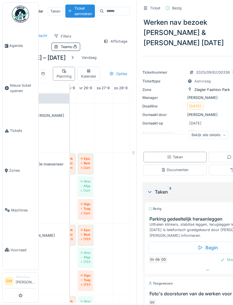
scroll to position [0, 64]
click at [88, 199] on link "Signalisatiebord B21 proper maken - staat aan de nooduitgang 10 Toegewezen Dant…" at bounding box center [85, 209] width 15 height 21
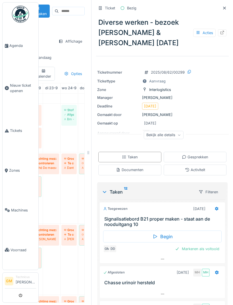
click at [210, 245] on div "Markeren als voltooid" at bounding box center [197, 249] width 49 height 8
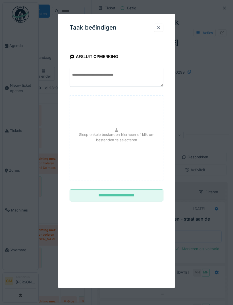
click at [147, 196] on input "**********" at bounding box center [117, 196] width 94 height 12
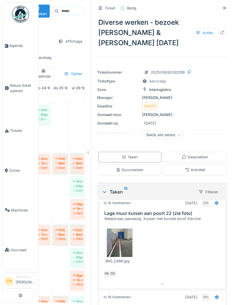
scroll to position [0, 58]
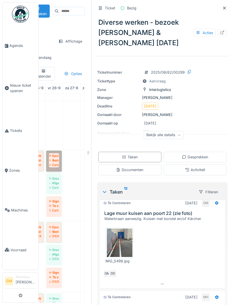
click at [54, 151] on link "Epoxy aanbrengen op het einde van de dag rond 15u à 16u (zie foto) maar EERST O…" at bounding box center [53, 161] width 15 height 21
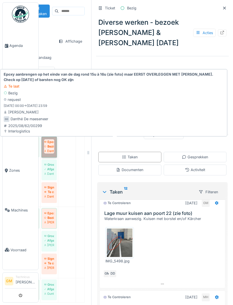
click at [51, 137] on link "Epoxy aanbrengen op het einde van de dag rond 15u à 16u (zie foto) maar EERST O…" at bounding box center [49, 147] width 15 height 21
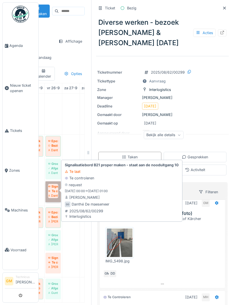
click at [55, 182] on link "Signalisatiebord B21 proper maken - staat aan de nooduitgang 10 Te controleren …" at bounding box center [53, 192] width 15 height 21
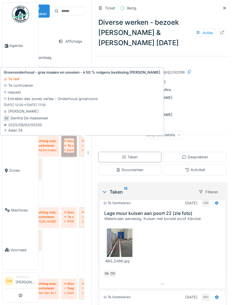
click at [71, 136] on link "Groenonderhoud - gras maaien en snoeien - à 50 % volgens beslissing Johan De Br…" at bounding box center [68, 146] width 15 height 21
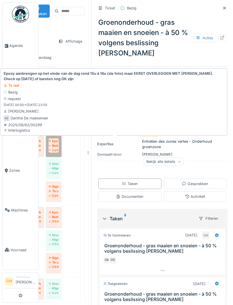
click at [55, 136] on link "Epoxy aanbrengen op het einde van de dag rond 15u à 16u (zie foto) maar EERST O…" at bounding box center [53, 146] width 15 height 21
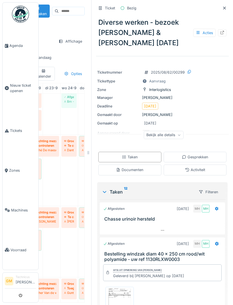
click at [201, 155] on div "Gesprekken" at bounding box center [195, 157] width 26 height 5
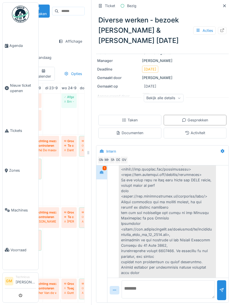
click at [166, 130] on div "Ticket Bezig Diverse werken - bezoek Marc & Samuel 07.08.2025 Acties Ticketnumm…" at bounding box center [162, 134] width 133 height 342
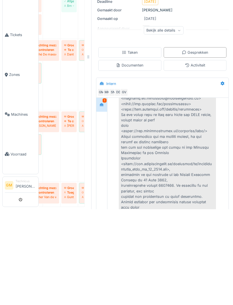
scroll to position [28, 0]
type textarea "**********"
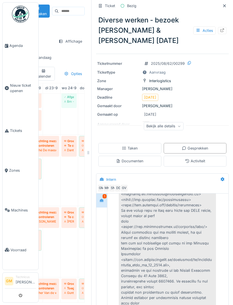
scroll to position [228, 0]
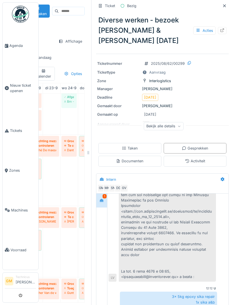
click at [18, 45] on span "Agenda" at bounding box center [22, 45] width 27 height 5
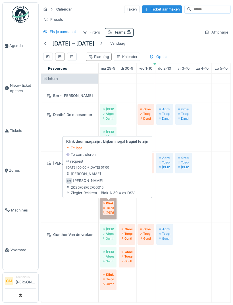
click at [111, 208] on link "Klink deur magazijn : blijken nogal fragiel te zijn Te controleren [PERSON_NAME]" at bounding box center [108, 208] width 17 height 21
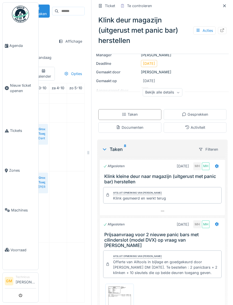
scroll to position [48, 0]
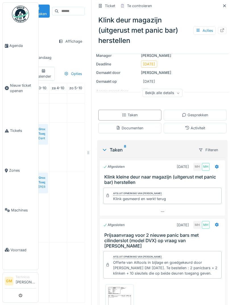
click at [186, 147] on div "Taken 8" at bounding box center [148, 150] width 92 height 7
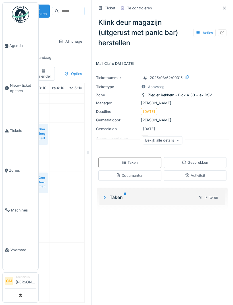
click at [178, 193] on div "Taken 8 Filteren" at bounding box center [163, 197] width 126 height 15
click at [118, 199] on div "Taken 8" at bounding box center [148, 197] width 92 height 7
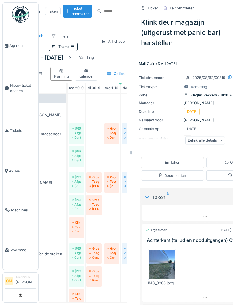
click at [105, 223] on td at bounding box center [112, 203] width 18 height 221
click at [114, 181] on link "Groenonderhoud Blok A30 en C[DATE] Toegewezen [PERSON_NAME]" at bounding box center [111, 182] width 15 height 21
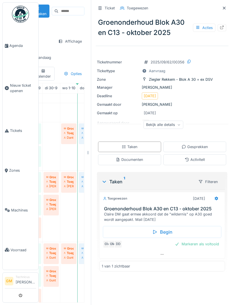
scroll to position [0, 74]
click at [217, 197] on icon at bounding box center [217, 199] width 5 height 4
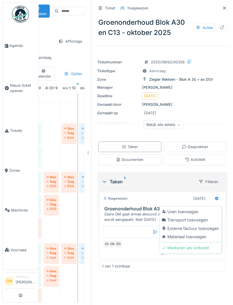
click at [191, 210] on div "Uren toevoegen" at bounding box center [190, 212] width 59 height 9
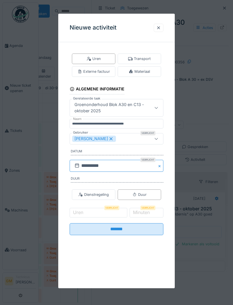
click at [127, 163] on input "**********" at bounding box center [117, 166] width 94 height 12
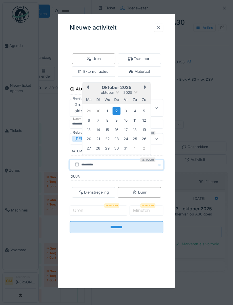
click at [110, 111] on div "1" at bounding box center [108, 111] width 8 height 8
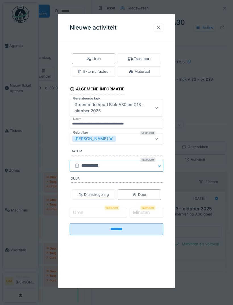
click at [137, 163] on input "**********" at bounding box center [117, 166] width 94 height 12
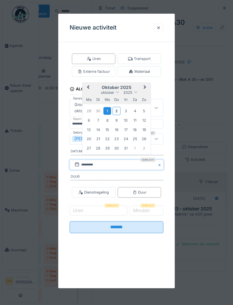
click at [90, 112] on div "29" at bounding box center [89, 111] width 8 height 8
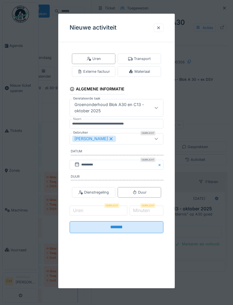
click at [133, 136] on div "[PERSON_NAME]" at bounding box center [109, 139] width 75 height 6
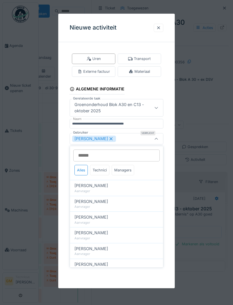
click at [102, 169] on div "Technici" at bounding box center [99, 170] width 19 height 11
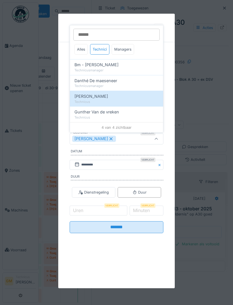
click at [124, 112] on div "Gunther Van de vreken" at bounding box center [117, 112] width 84 height 6
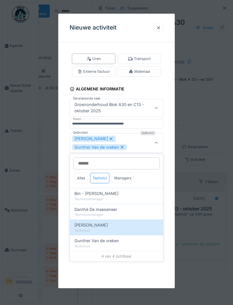
click at [116, 207] on span "Danthé De maeseneer" at bounding box center [96, 210] width 43 height 6
type input "**********"
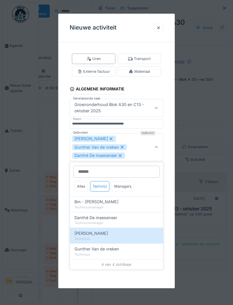
click at [157, 145] on div at bounding box center [156, 147] width 5 height 5
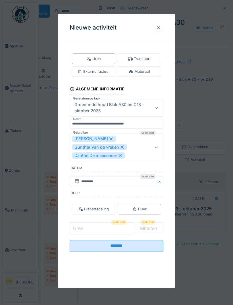
click at [105, 228] on input "Uren" at bounding box center [102, 229] width 65 height 12
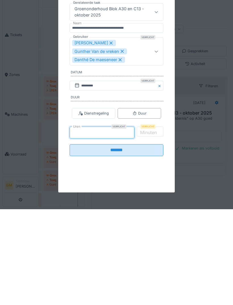
type input "*"
click at [145, 223] on input "*" at bounding box center [146, 229] width 35 height 12
type input "**"
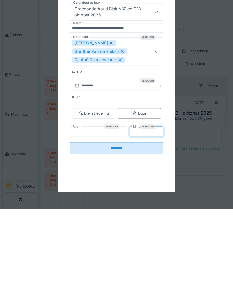
click at [137, 238] on input "*******" at bounding box center [117, 244] width 94 height 12
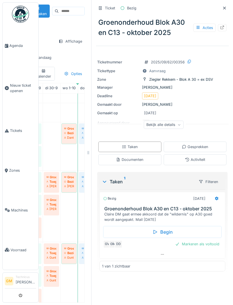
click at [3, 2] on ul "Agenda Nieuw ticket openen Tickets Zones Machines Voorraad" at bounding box center [20, 136] width 36 height 268
click at [218, 197] on icon at bounding box center [217, 199] width 4 height 4
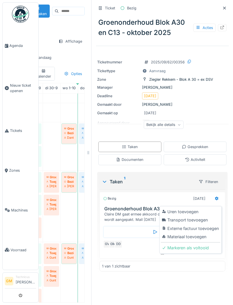
click at [193, 208] on div "Uren toevoegen" at bounding box center [190, 212] width 59 height 9
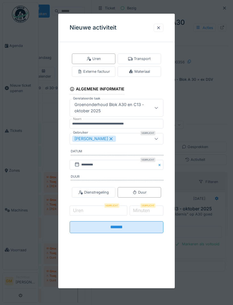
click at [133, 136] on div "[PERSON_NAME]" at bounding box center [109, 139] width 75 height 6
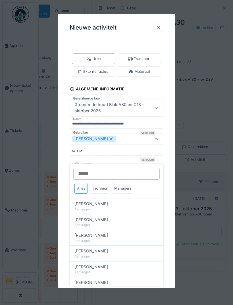
click at [107, 183] on div "Technici" at bounding box center [99, 188] width 19 height 11
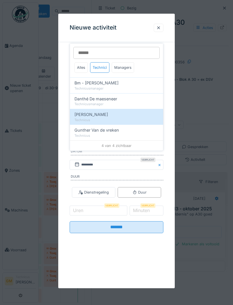
click at [118, 133] on div "Technicus" at bounding box center [117, 135] width 84 height 5
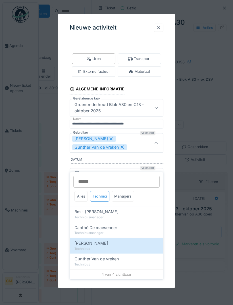
click at [108, 225] on span "Danthé De maeseneer" at bounding box center [96, 228] width 43 height 6
type input "**********"
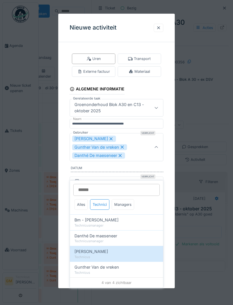
click at [159, 146] on div at bounding box center [157, 147] width 14 height 28
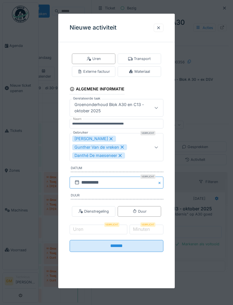
click at [110, 182] on input "**********" at bounding box center [117, 183] width 94 height 12
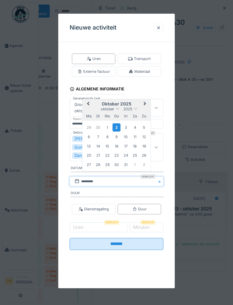
click at [109, 128] on div "1" at bounding box center [108, 128] width 8 height 8
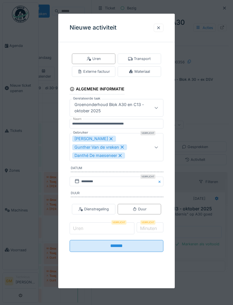
click at [108, 227] on input "Uren" at bounding box center [102, 229] width 65 height 12
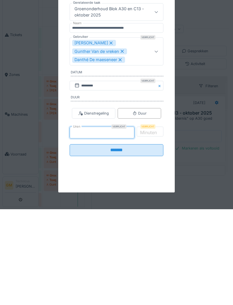
type input "*"
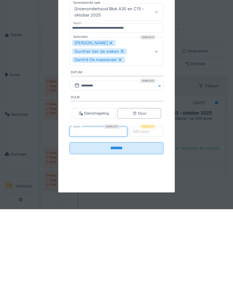
click at [144, 238] on input "*******" at bounding box center [117, 244] width 94 height 12
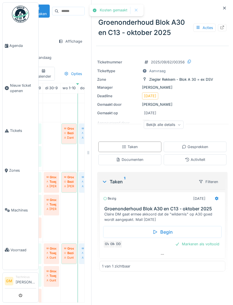
click at [218, 197] on icon at bounding box center [217, 199] width 4 height 4
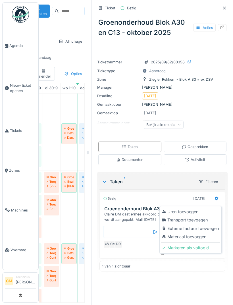
click at [202, 233] on div "Materiaal toevoegen" at bounding box center [190, 237] width 59 height 9
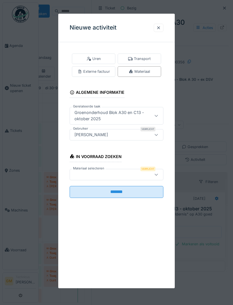
click at [158, 175] on icon at bounding box center [156, 175] width 5 height 4
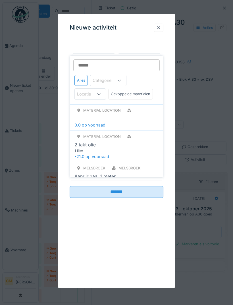
click at [119, 59] on input "Materiaal selecteren" at bounding box center [116, 65] width 87 height 12
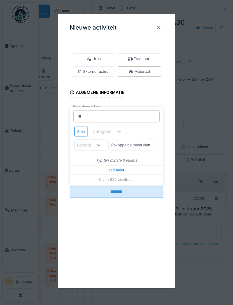
type input "***"
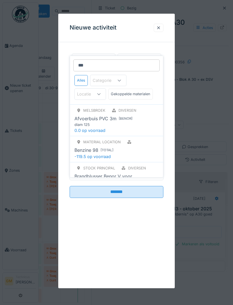
click at [124, 147] on div "Benzine 98 [ Total ]" at bounding box center [117, 150] width 84 height 7
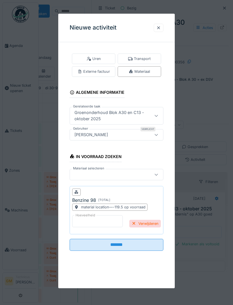
click at [99, 218] on input "*" at bounding box center [97, 221] width 51 height 12
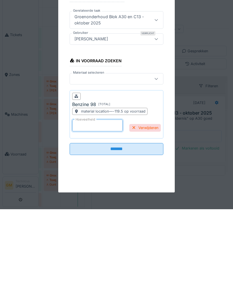
type input "*"
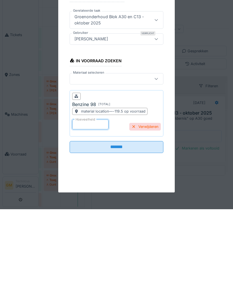
click at [139, 237] on input "*******" at bounding box center [117, 243] width 94 height 12
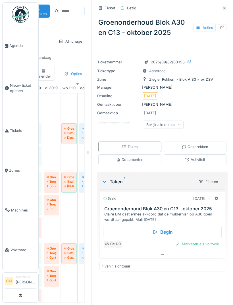
click at [197, 240] on div "Markeren als voltooid" at bounding box center [197, 244] width 49 height 8
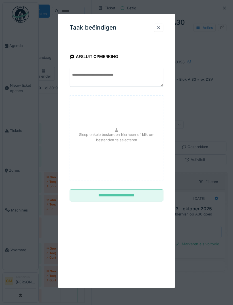
click at [141, 193] on input "**********" at bounding box center [117, 196] width 94 height 12
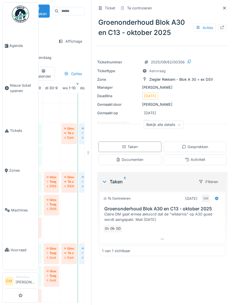
click at [18, 48] on span "Agenda" at bounding box center [22, 45] width 27 height 5
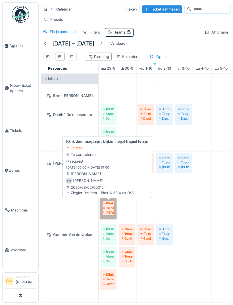
click at [108, 206] on link "Klink deur magazijn : blijken nogal fragiel te zijn Te controleren [PERSON_NAME]" at bounding box center [108, 208] width 17 height 21
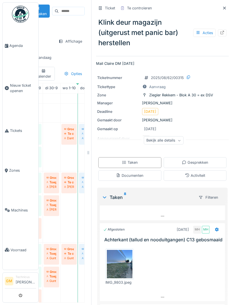
scroll to position [164, 0]
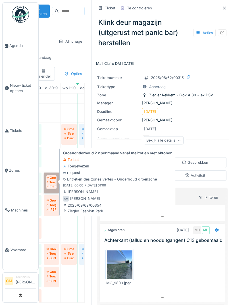
click at [55, 182] on link "Groenonderhoud 2 x per maand vanaf mei tot en met oktober Toegewezen [PERSON_NA…" at bounding box center [51, 183] width 15 height 21
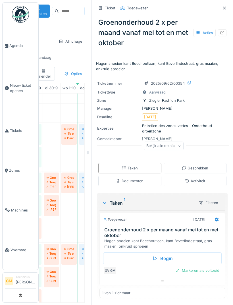
scroll to position [18, 0]
click at [212, 138] on div "Bekijk alle details" at bounding box center [163, 147] width 133 height 18
click at [216, 218] on icon at bounding box center [217, 220] width 4 height 4
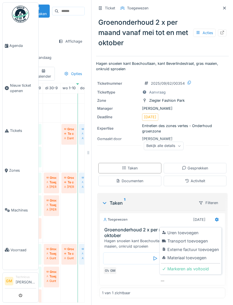
click at [193, 229] on div "Uren toevoegen" at bounding box center [190, 233] width 59 height 9
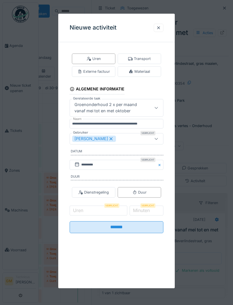
click at [129, 137] on div "[PERSON_NAME]" at bounding box center [109, 139] width 75 height 6
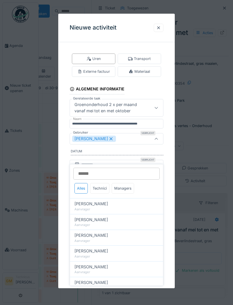
click at [106, 183] on div "Technici" at bounding box center [99, 188] width 19 height 11
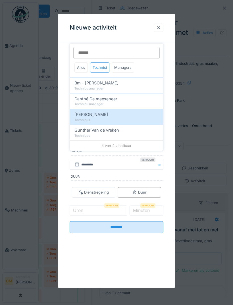
click at [123, 127] on div "Gunther Van de vreken" at bounding box center [117, 130] width 84 height 6
type input "*********"
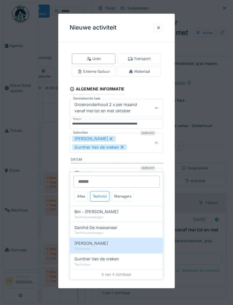
click at [157, 139] on div at bounding box center [157, 142] width 14 height 19
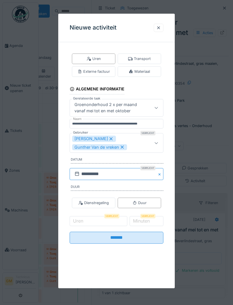
click at [122, 174] on input "**********" at bounding box center [117, 174] width 94 height 12
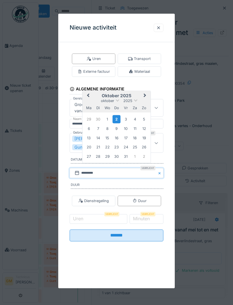
click at [107, 120] on div "1" at bounding box center [108, 119] width 8 height 8
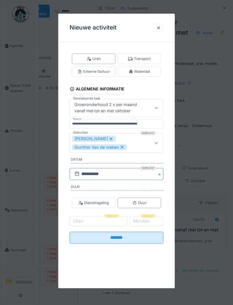
click at [116, 171] on input "**********" at bounding box center [117, 174] width 94 height 12
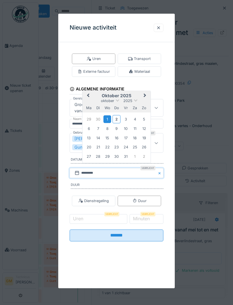
click at [97, 122] on div "30" at bounding box center [98, 119] width 8 height 8
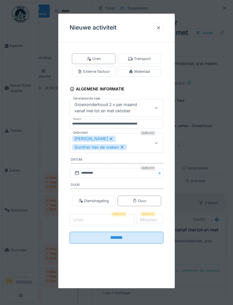
click at [111, 219] on input "Uren" at bounding box center [102, 220] width 65 height 12
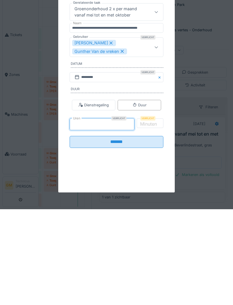
type input "*"
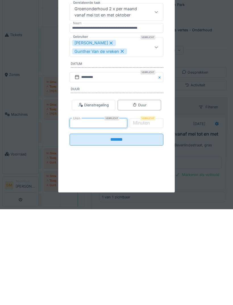
click at [137, 230] on input "*******" at bounding box center [117, 236] width 94 height 12
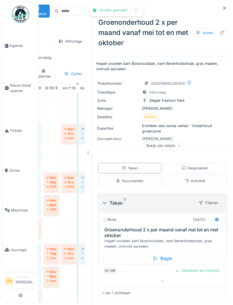
click at [219, 216] on div at bounding box center [217, 220] width 10 height 8
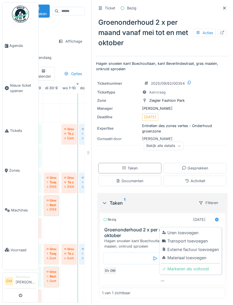
click at [195, 254] on div "Materiaal toevoegen" at bounding box center [190, 258] width 59 height 9
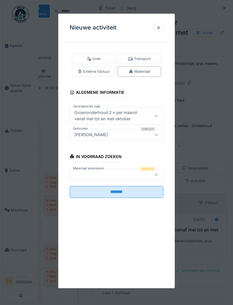
click at [131, 172] on div at bounding box center [109, 175] width 75 height 6
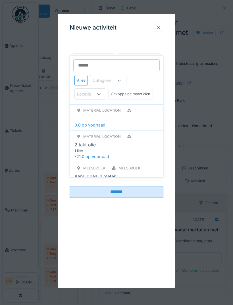
click at [125, 59] on input "Materiaal selecteren" at bounding box center [116, 65] width 87 height 12
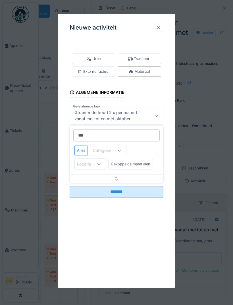
type input "****"
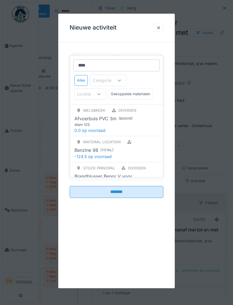
click at [128, 147] on div "Benzine 98 [ Total ]" at bounding box center [117, 150] width 84 height 7
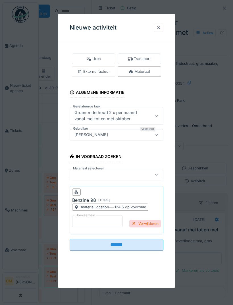
click at [104, 221] on input "*" at bounding box center [97, 221] width 51 height 12
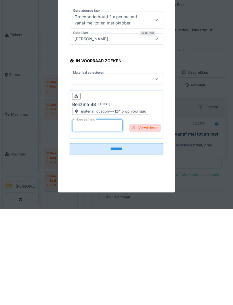
type input "*"
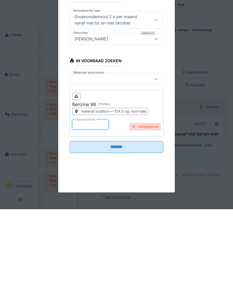
click at [142, 237] on input "*******" at bounding box center [117, 243] width 94 height 12
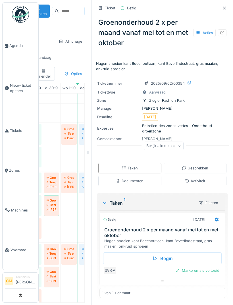
click at [201, 267] on div "Markeren als voltooid" at bounding box center [197, 271] width 49 height 8
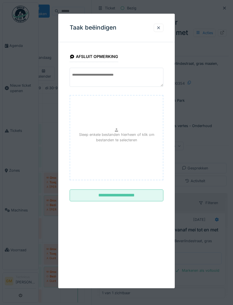
click at [146, 196] on input "**********" at bounding box center [117, 196] width 94 height 12
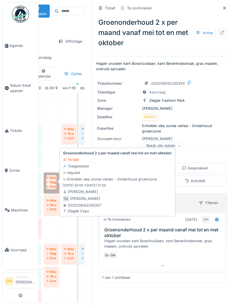
click at [56, 173] on link "Groenonderhoud 2 x per maand vanaf mei tot en met oktober Toegewezen [PERSON_NA…" at bounding box center [51, 183] width 15 height 21
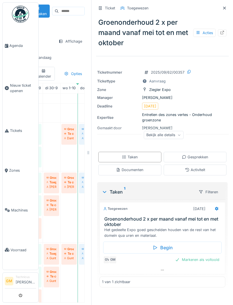
click at [218, 206] on div at bounding box center [217, 208] width 5 height 5
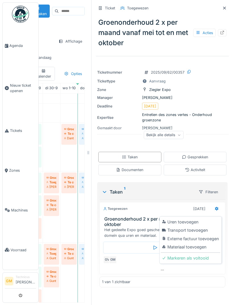
click at [197, 218] on div "Uren toevoegen" at bounding box center [190, 222] width 59 height 9
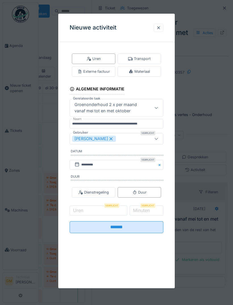
click at [128, 138] on div "[PERSON_NAME]" at bounding box center [109, 139] width 75 height 6
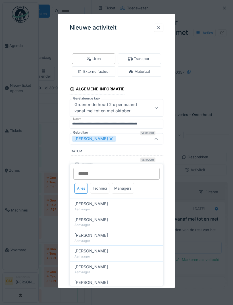
click at [108, 183] on div "Technici" at bounding box center [99, 188] width 19 height 11
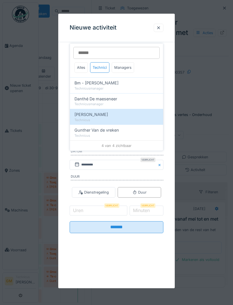
click at [129, 127] on div "Gunther Van de vreken" at bounding box center [117, 130] width 84 height 6
type input "*********"
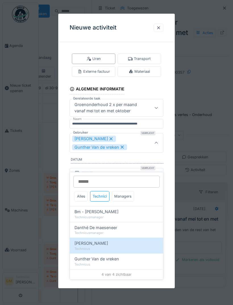
click at [157, 141] on icon at bounding box center [156, 143] width 5 height 4
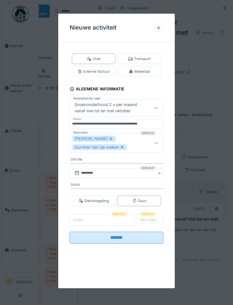
click at [110, 217] on input "Uren" at bounding box center [102, 220] width 65 height 12
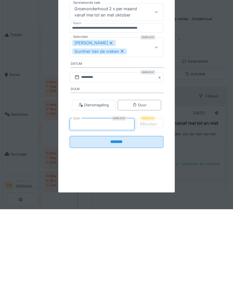
type input "*"
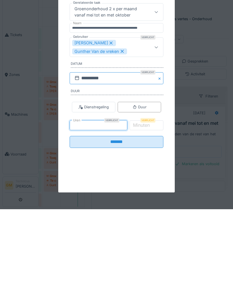
click at [128, 168] on input "**********" at bounding box center [117, 174] width 94 height 12
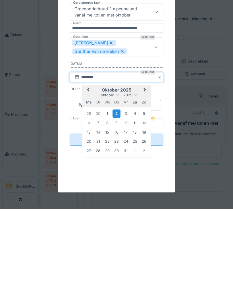
click at [102, 206] on div "30" at bounding box center [98, 210] width 8 height 8
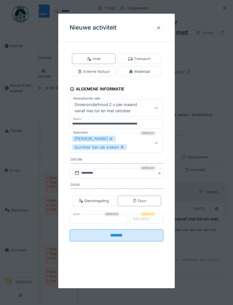
click at [123, 237] on input "*******" at bounding box center [117, 236] width 94 height 12
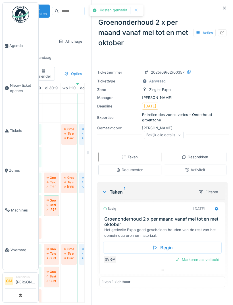
click at [218, 207] on icon at bounding box center [217, 209] width 4 height 4
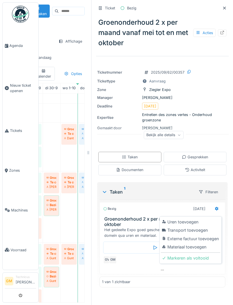
click at [199, 243] on div "Materiaal toevoegen" at bounding box center [190, 247] width 59 height 9
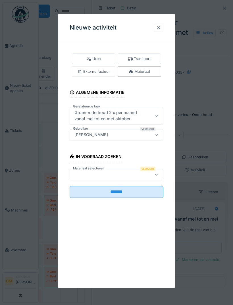
click at [130, 169] on div at bounding box center [117, 174] width 94 height 11
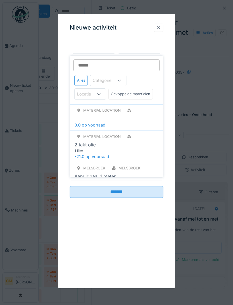
click at [121, 174] on div at bounding box center [109, 175] width 75 height 6
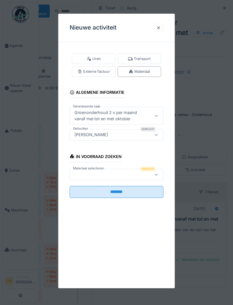
click at [118, 173] on div at bounding box center [109, 175] width 75 height 6
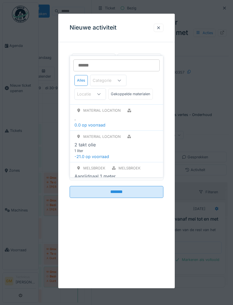
click at [123, 59] on input "Materiaal selecteren" at bounding box center [116, 65] width 87 height 12
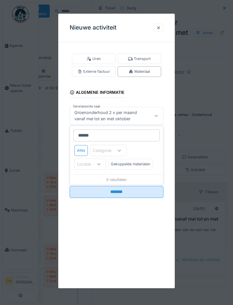
type input "*******"
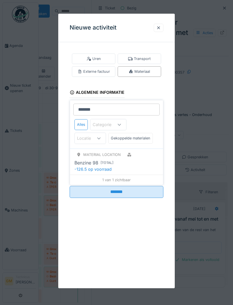
click at [124, 160] on div "Benzine 98 [ Total ]" at bounding box center [117, 163] width 84 height 7
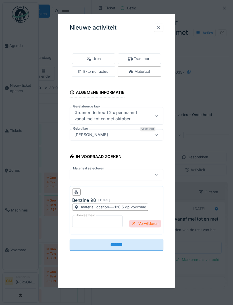
click at [105, 217] on input "*" at bounding box center [97, 221] width 51 height 12
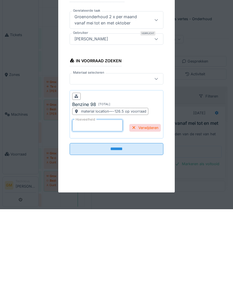
click at [98, 215] on input "**" at bounding box center [97, 221] width 51 height 12
click at [86, 215] on input "**" at bounding box center [97, 221] width 51 height 12
type input "*"
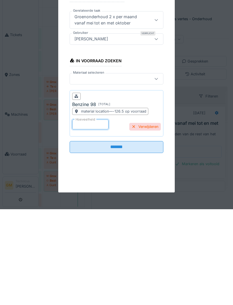
click at [138, 237] on input "*******" at bounding box center [117, 243] width 94 height 12
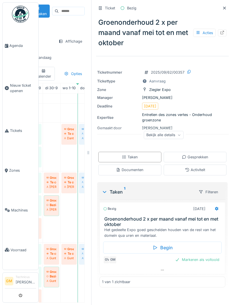
click at [206, 256] on div "Markeren als voltooid" at bounding box center [197, 260] width 49 height 8
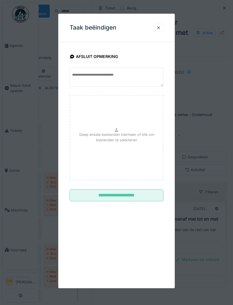
click at [144, 194] on input "**********" at bounding box center [117, 196] width 94 height 12
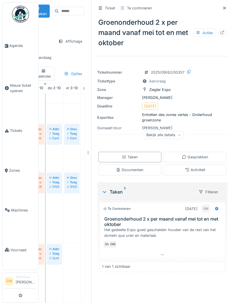
scroll to position [-1, 32]
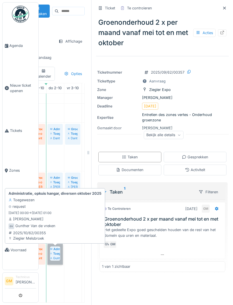
click at [59, 244] on link "Administratie, opkuis hangar, diversen [DATE] Toegewezen [PERSON_NAME]" at bounding box center [55, 254] width 15 height 21
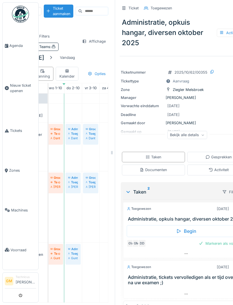
click at [84, 143] on td at bounding box center [91, 204] width 18 height 221
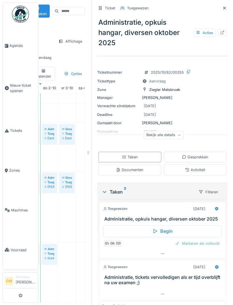
click at [216, 207] on icon at bounding box center [217, 209] width 5 height 4
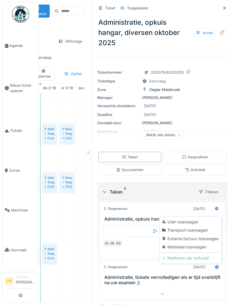
click at [197, 218] on div "Uren toevoegen" at bounding box center [190, 222] width 59 height 9
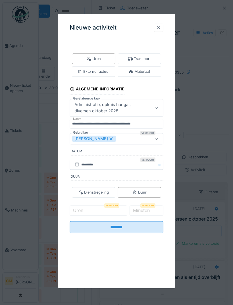
click at [134, 140] on div "[PERSON_NAME]" at bounding box center [109, 139] width 75 height 6
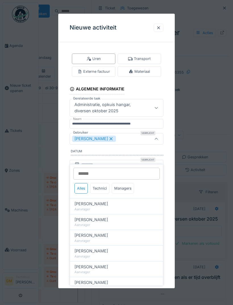
click at [106, 183] on div "Technici" at bounding box center [99, 188] width 19 height 11
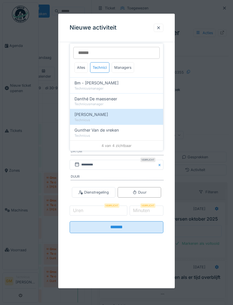
click at [110, 133] on div "Technicus" at bounding box center [117, 135] width 84 height 5
type input "*********"
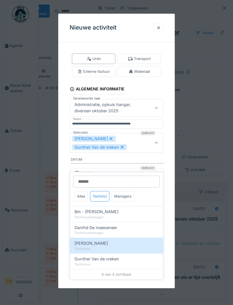
click at [158, 141] on icon at bounding box center [156, 143] width 5 height 4
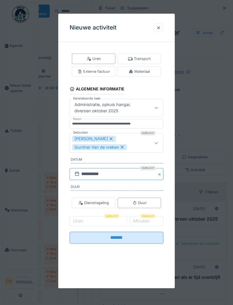
click at [124, 178] on input "**********" at bounding box center [117, 174] width 94 height 12
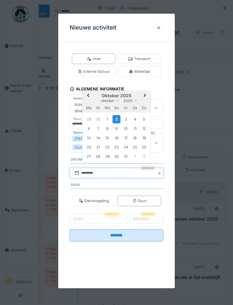
click at [99, 122] on div "30" at bounding box center [98, 119] width 8 height 8
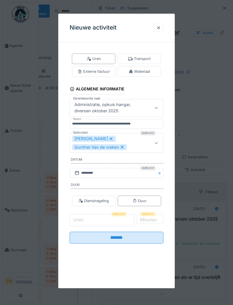
click at [108, 219] on input "Uren" at bounding box center [102, 220] width 65 height 12
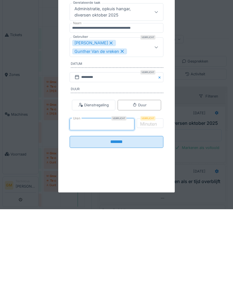
type input "*"
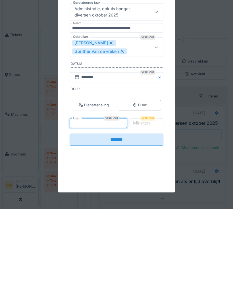
click at [132, 230] on input "*******" at bounding box center [117, 236] width 94 height 12
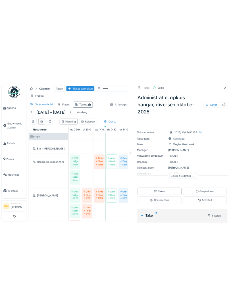
scroll to position [18, 0]
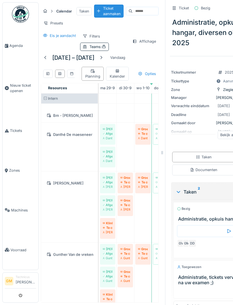
click at [19, 48] on span "Agenda" at bounding box center [22, 45] width 27 height 5
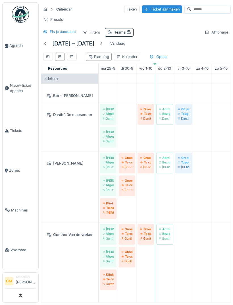
click at [104, 45] on div at bounding box center [101, 43] width 5 height 5
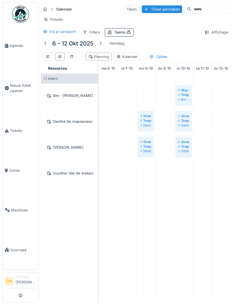
click at [129, 196] on td at bounding box center [127, 188] width 19 height 229
click at [126, 189] on td at bounding box center [127, 188] width 19 height 229
click at [36, 61] on link "Agenda" at bounding box center [21, 46] width 36 height 40
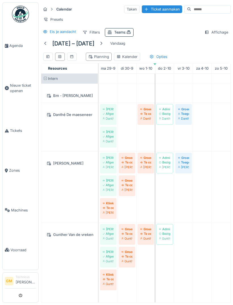
click at [104, 42] on div at bounding box center [101, 43] width 5 height 5
